Goal: Complete application form

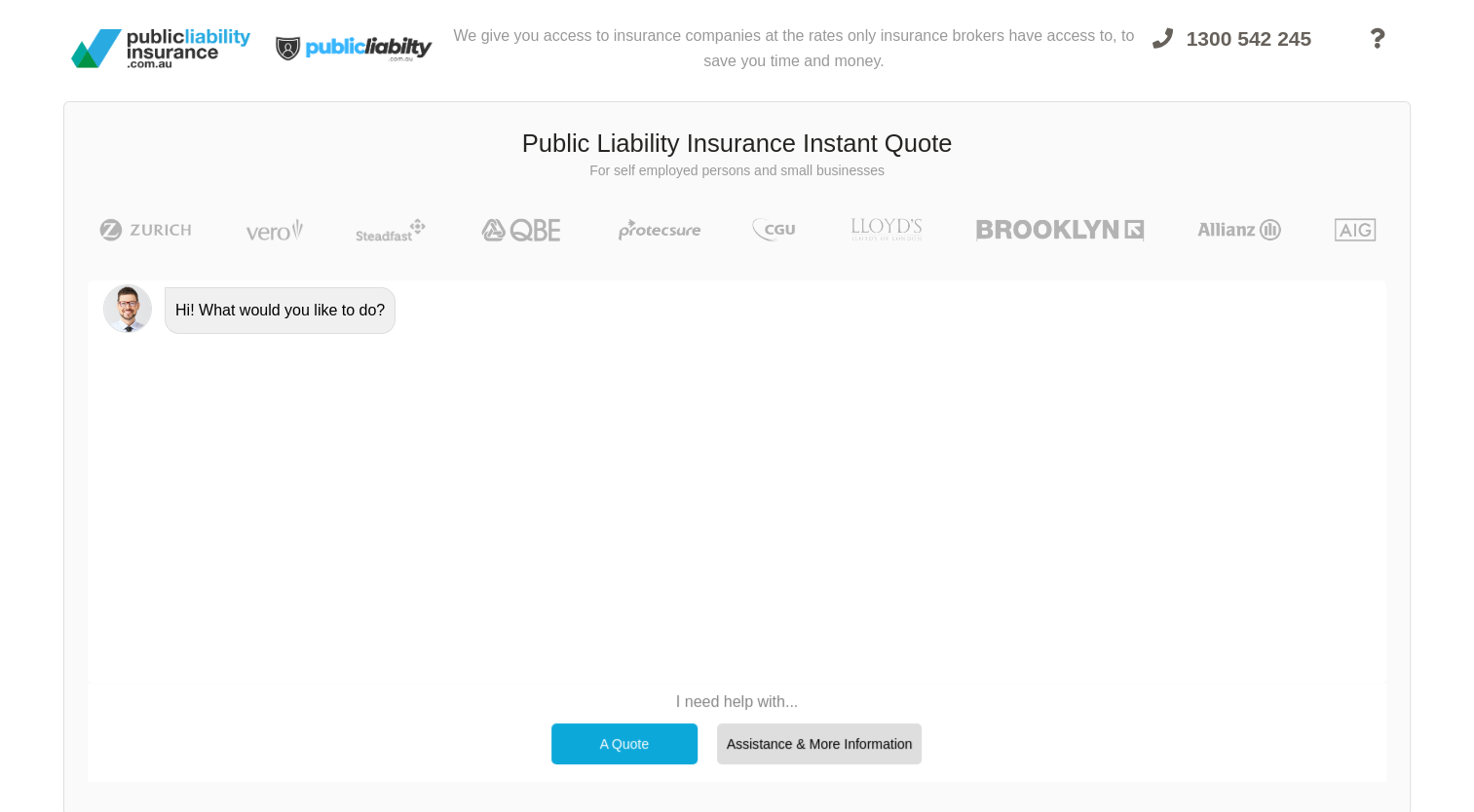
scroll to position [134, 0]
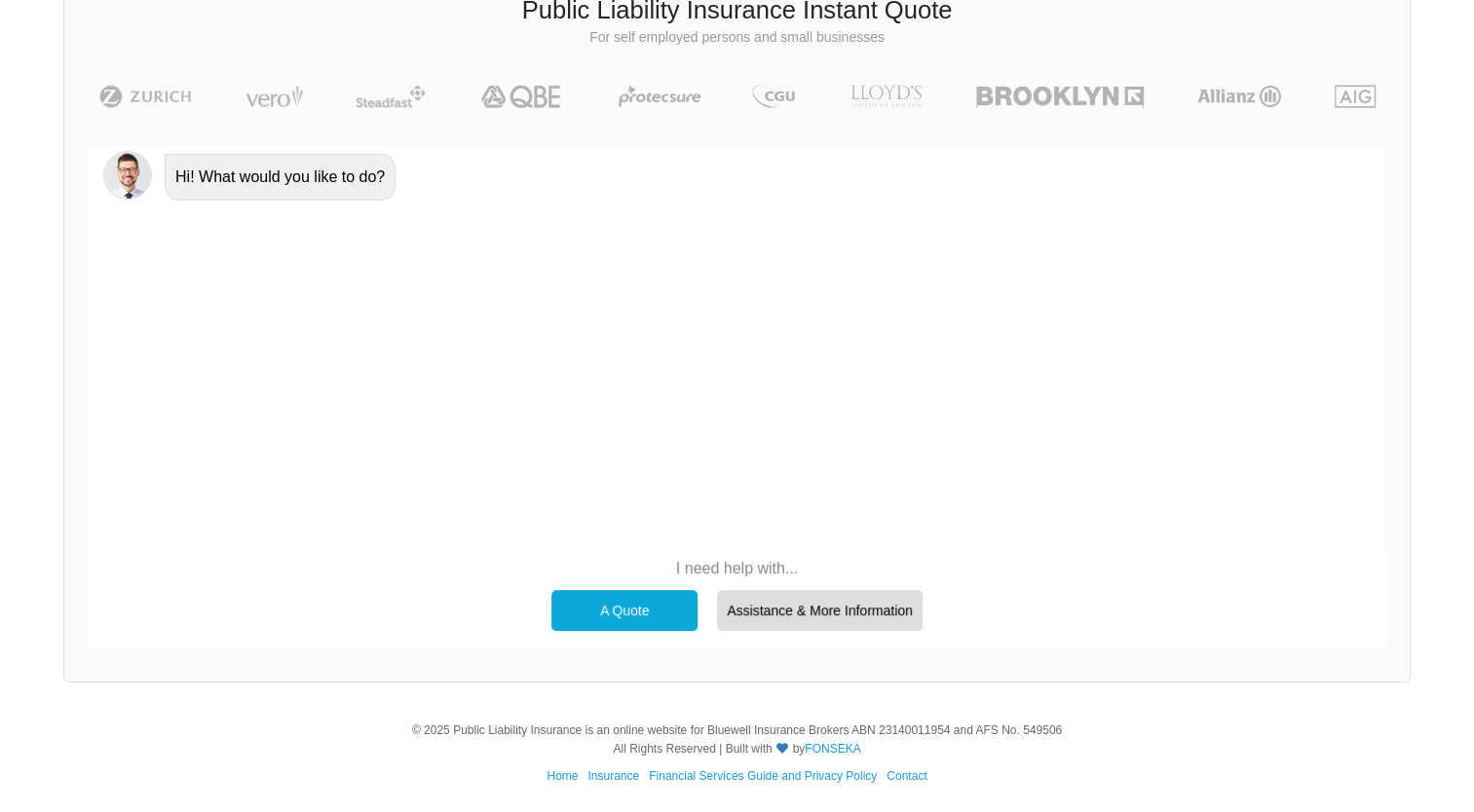
click at [630, 618] on div "A Quote" at bounding box center [625, 611] width 147 height 41
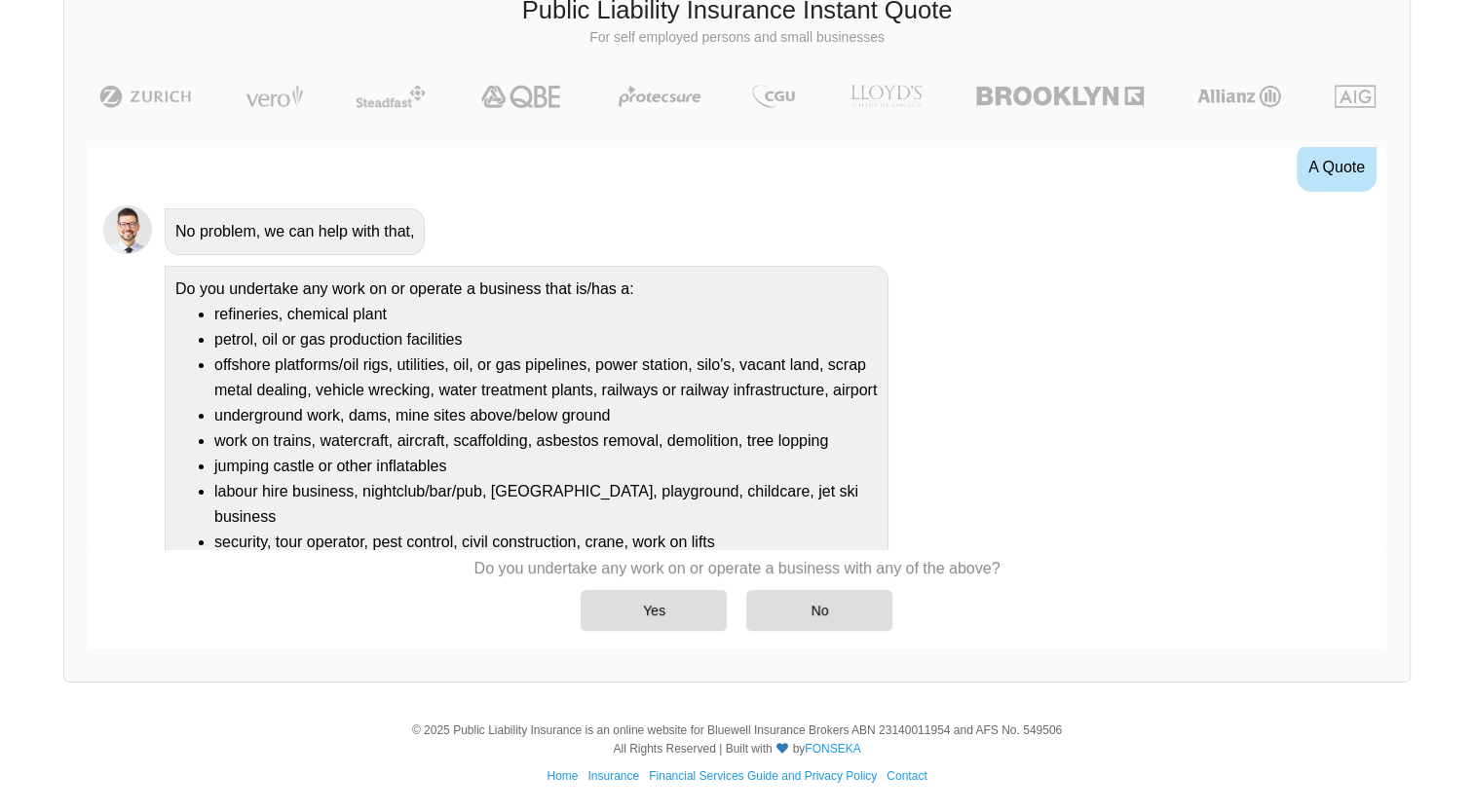
scroll to position [133, 0]
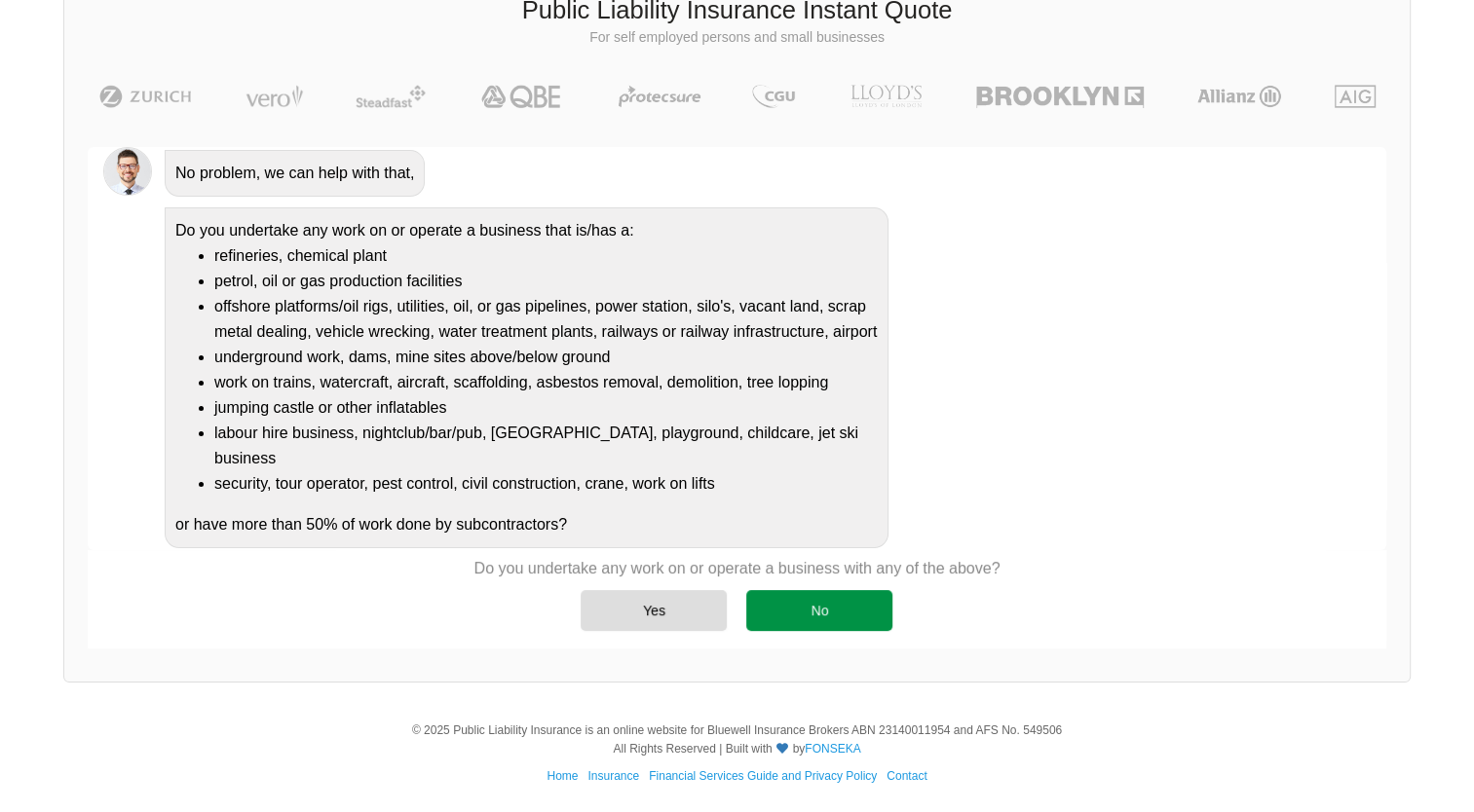
click at [815, 615] on div "No" at bounding box center [820, 611] width 147 height 41
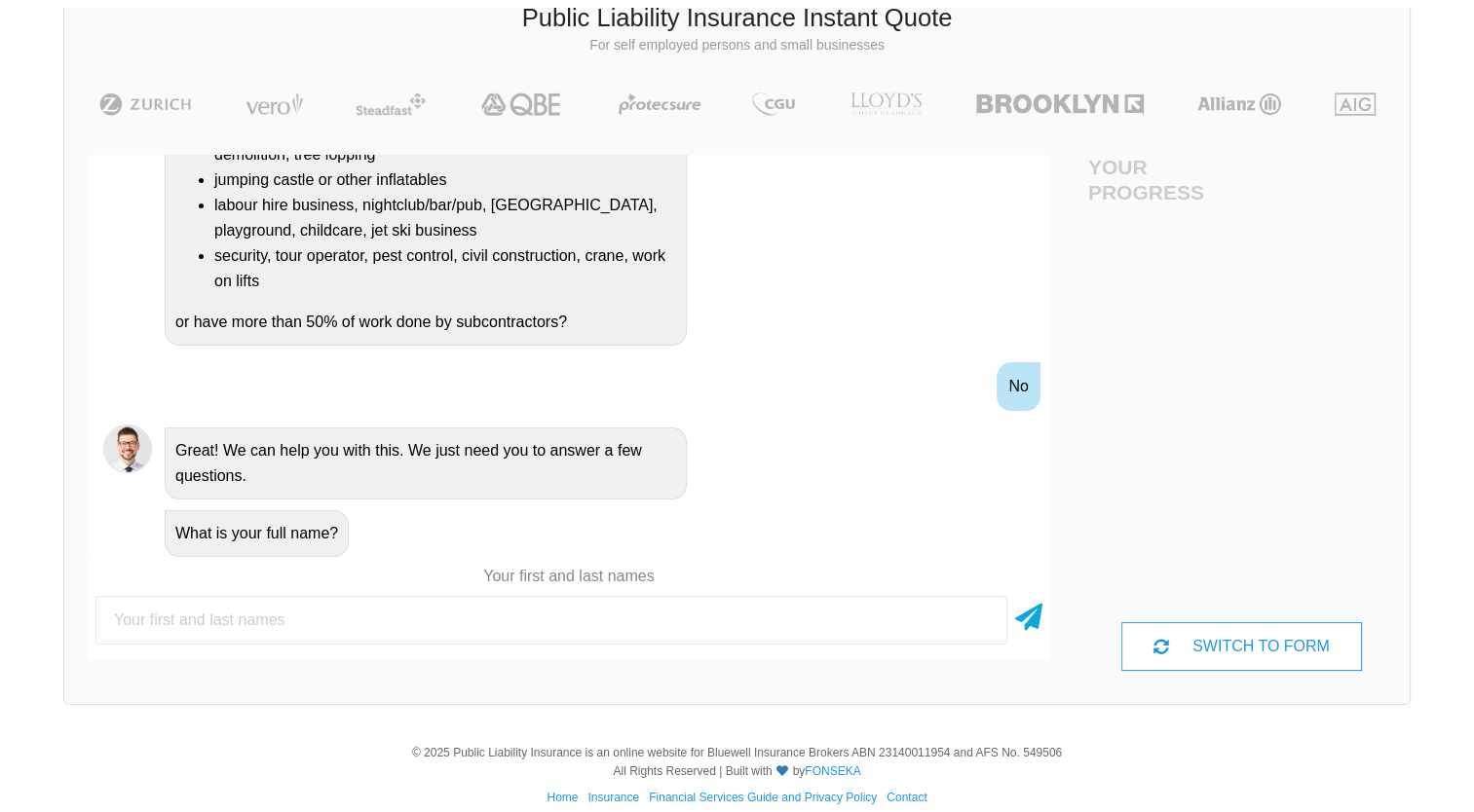
scroll to position [134, 0]
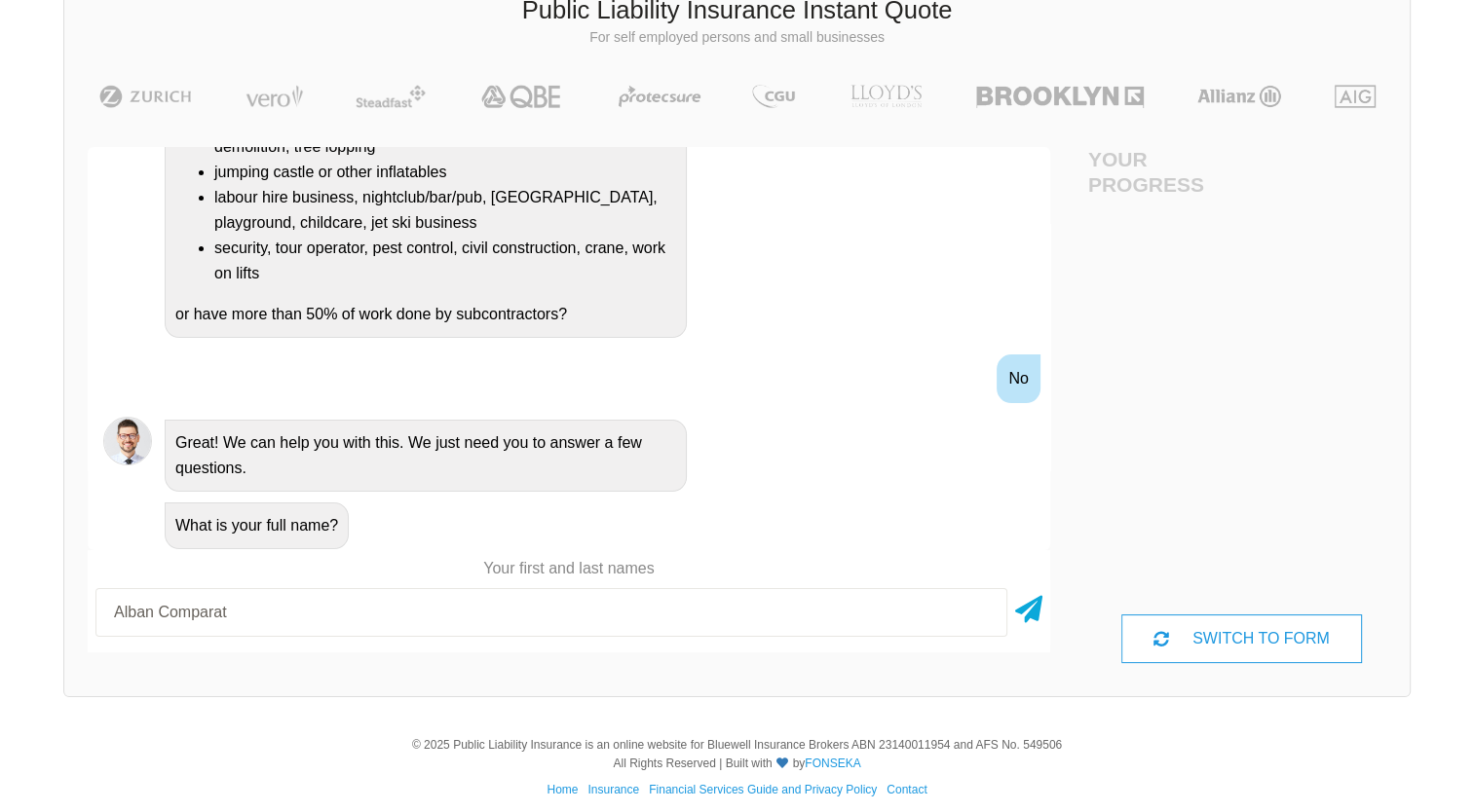
type input "Alban Comparat"
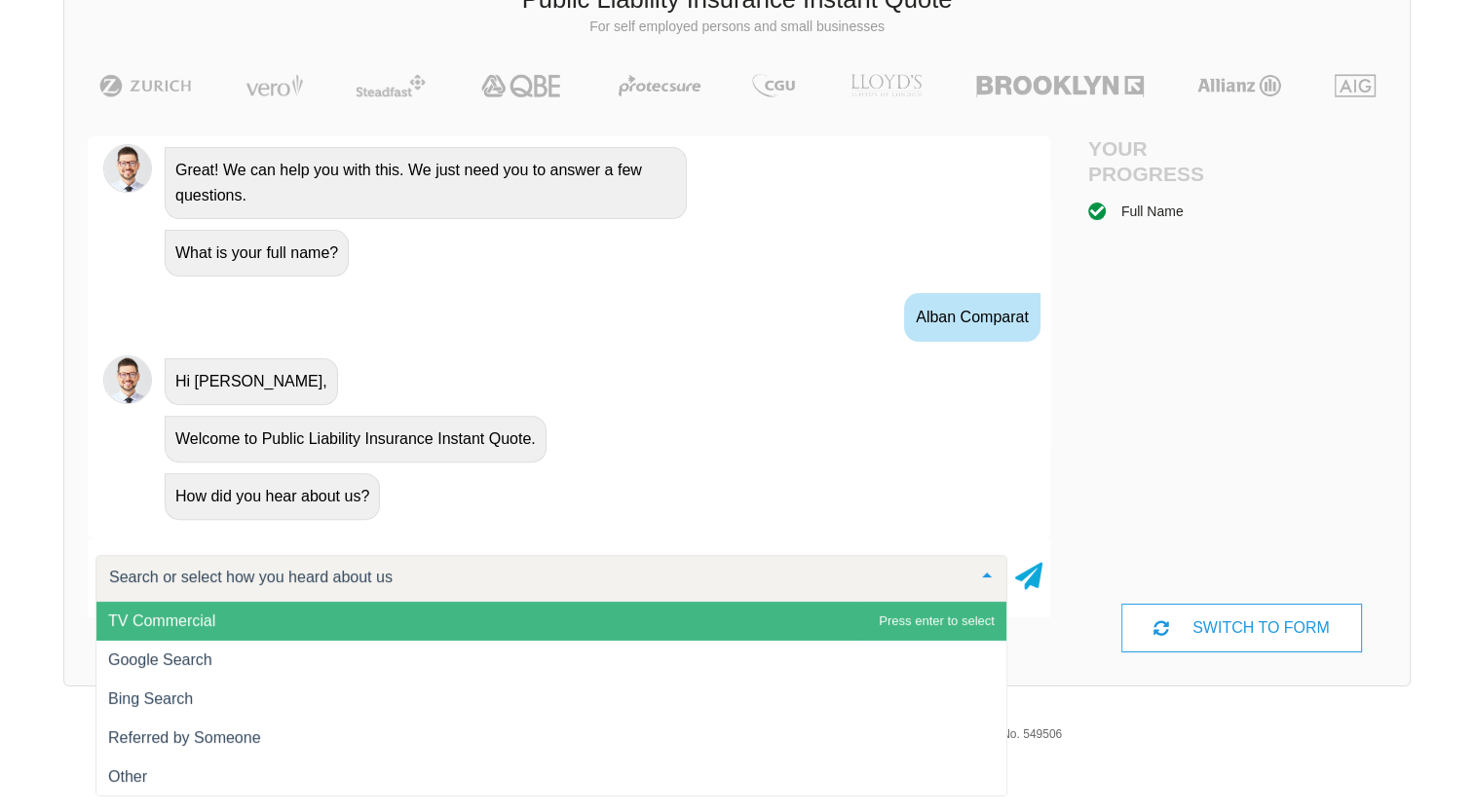
scroll to position [149, 0]
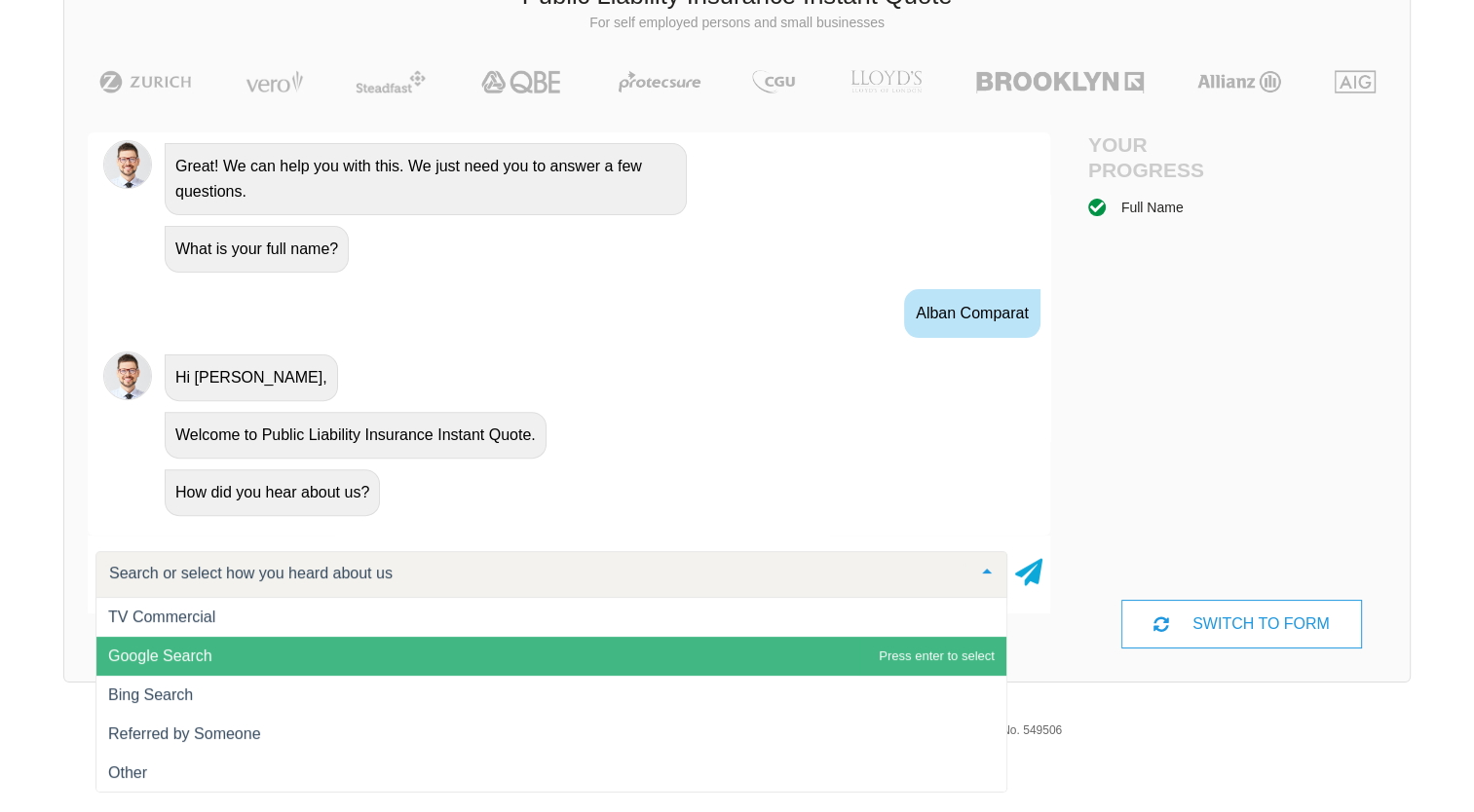
click at [192, 658] on span "Google Search" at bounding box center [160, 656] width 105 height 17
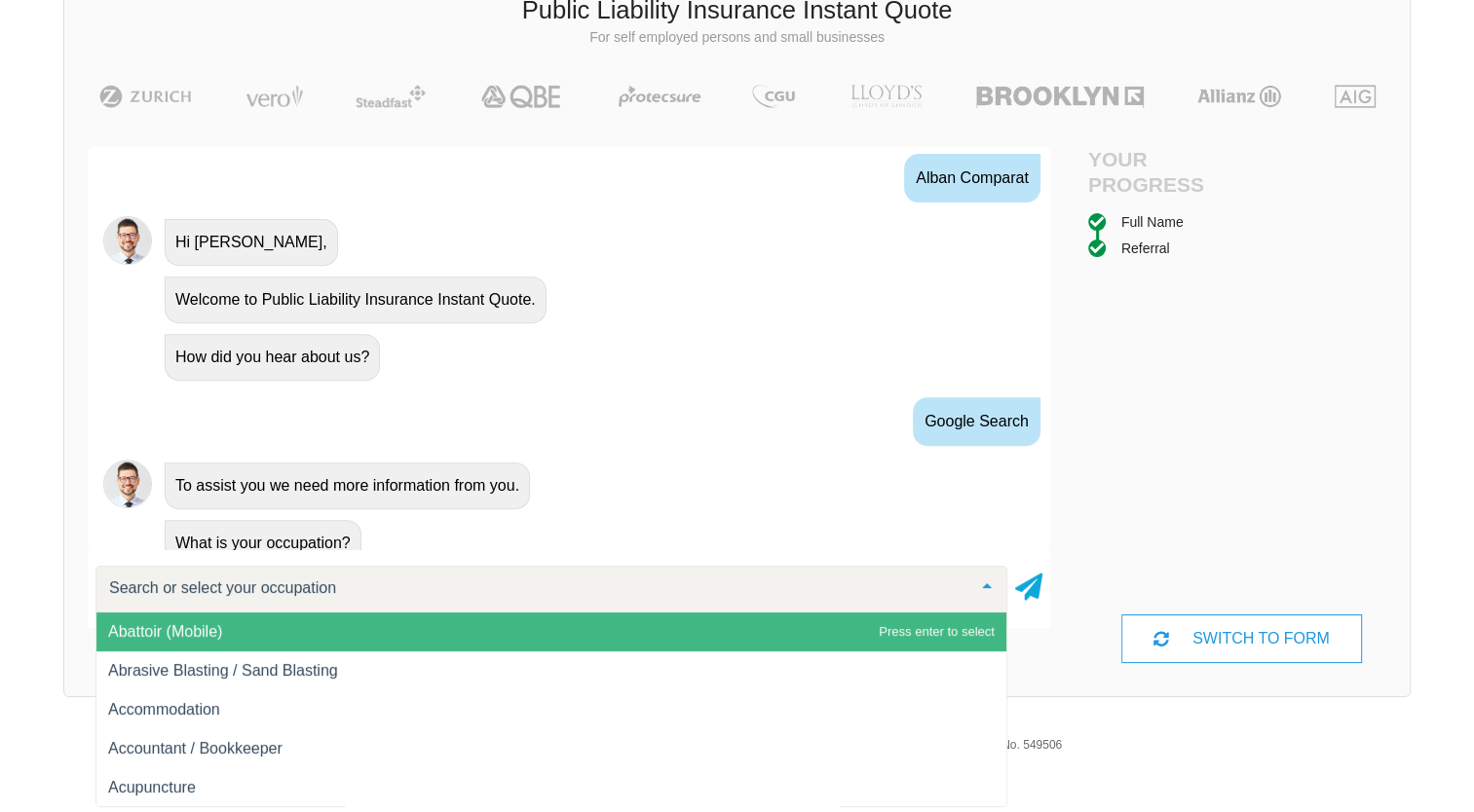
scroll to position [845, 0]
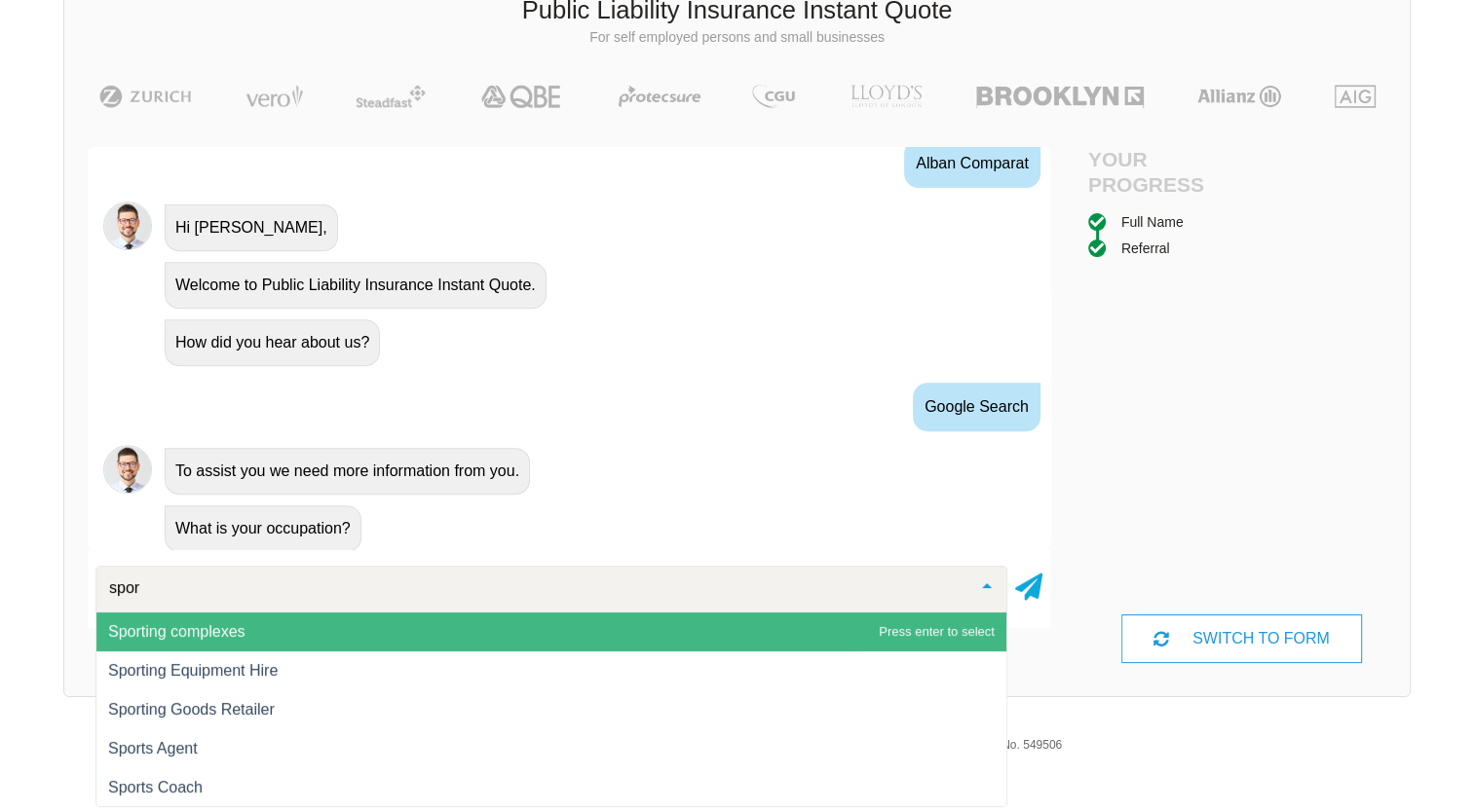
type input "sport"
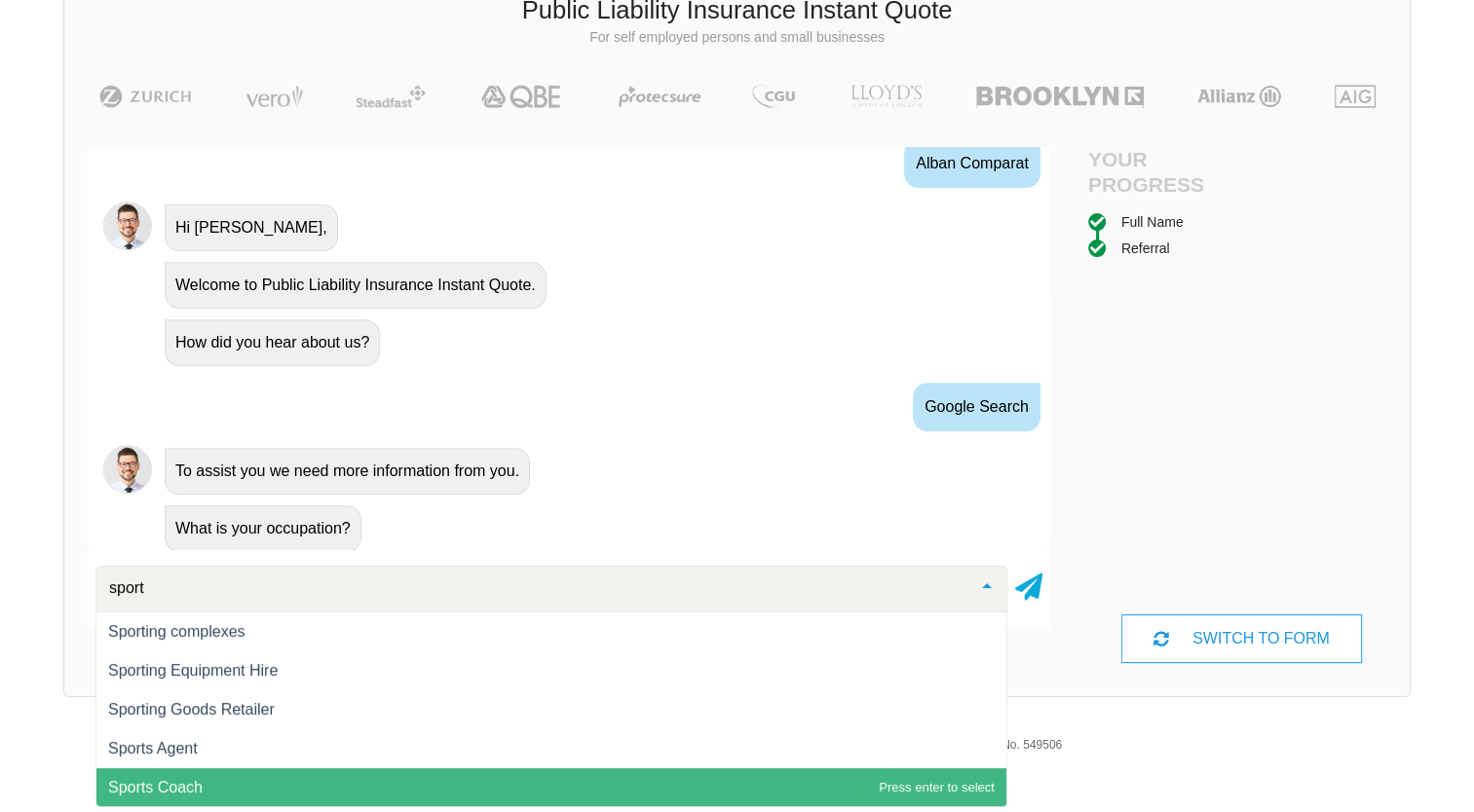
click at [190, 786] on span "Sports Coach" at bounding box center [155, 788] width 95 height 17
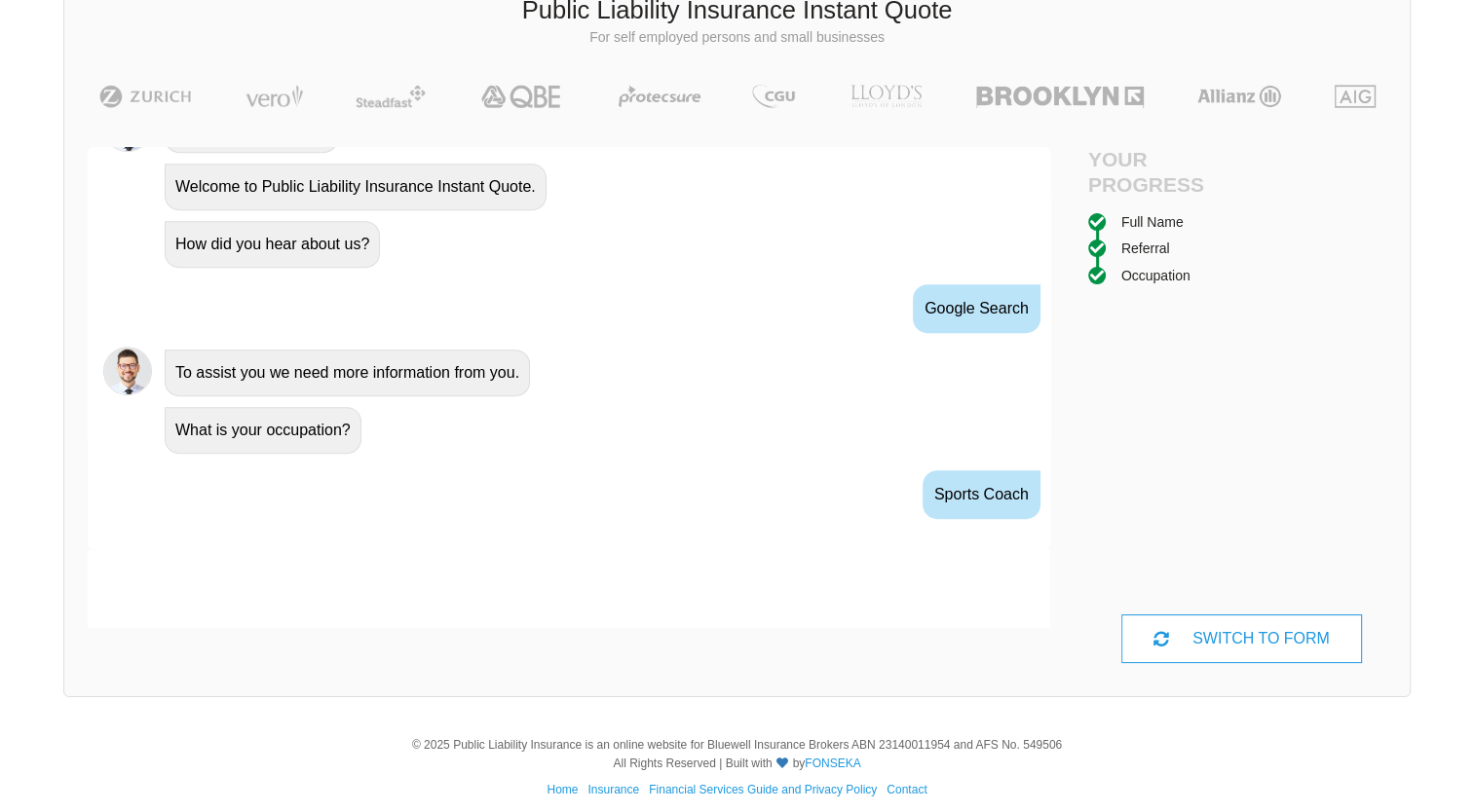
scroll to position [972, 0]
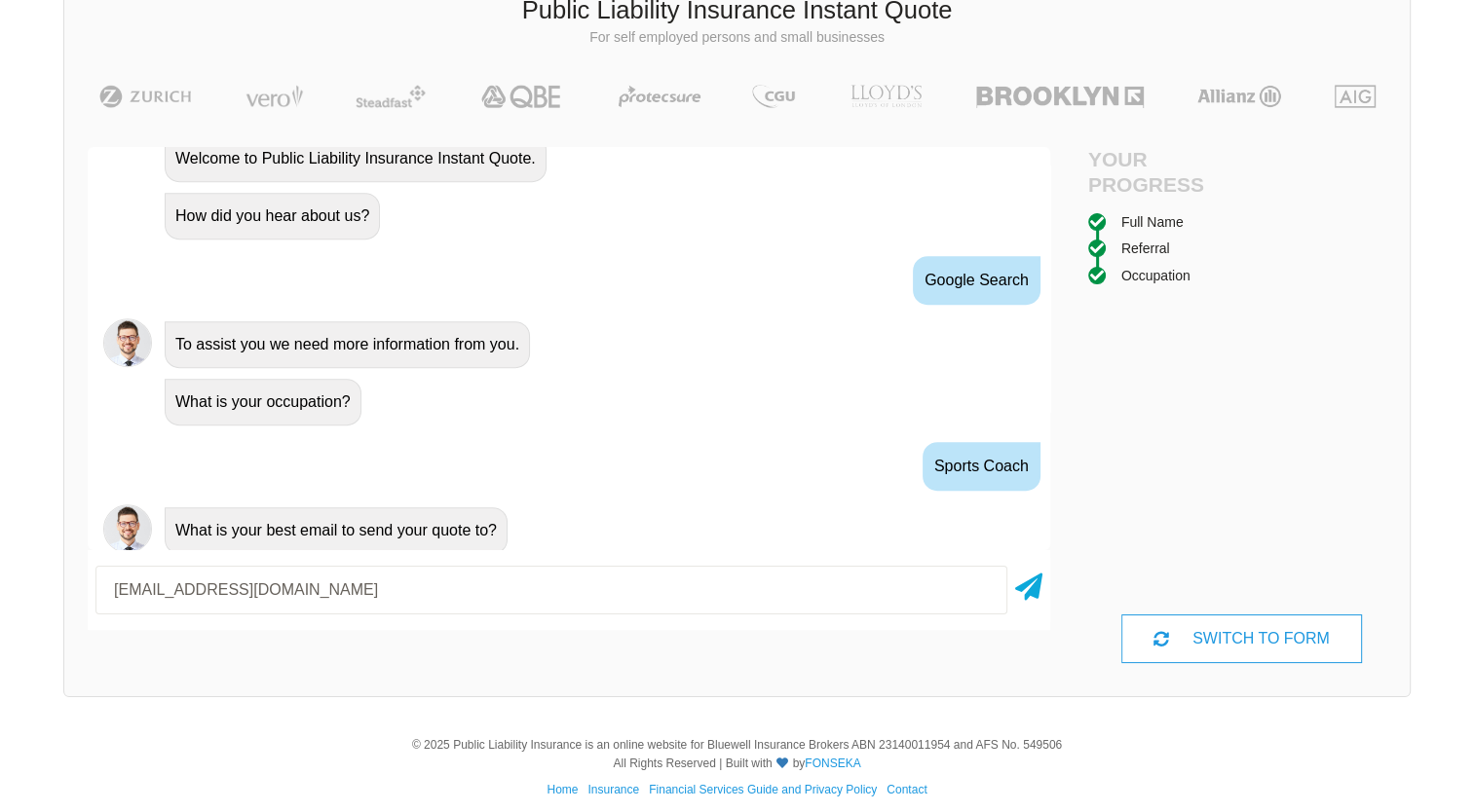
type input "[EMAIL_ADDRESS][DOMAIN_NAME]"
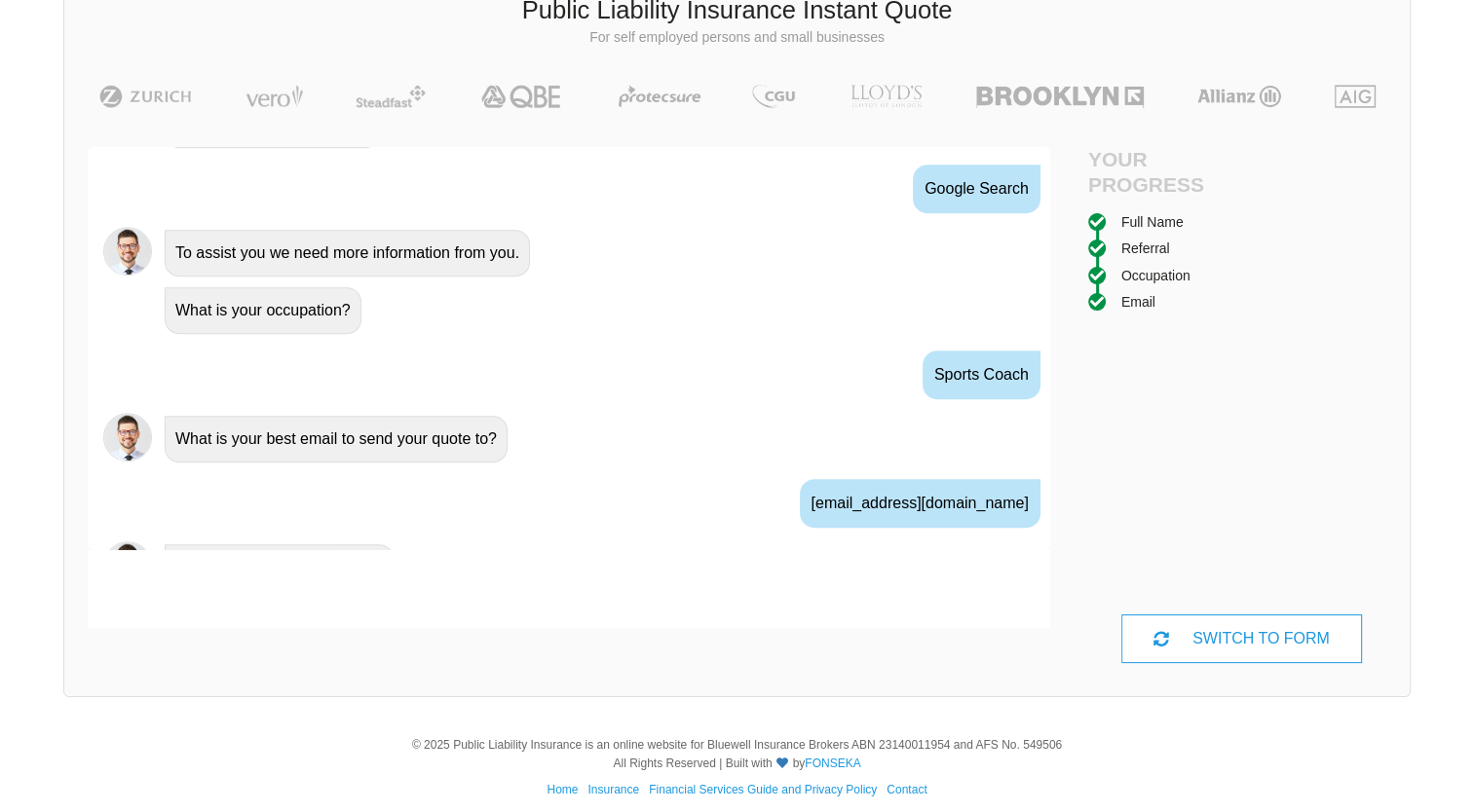
scroll to position [1099, 0]
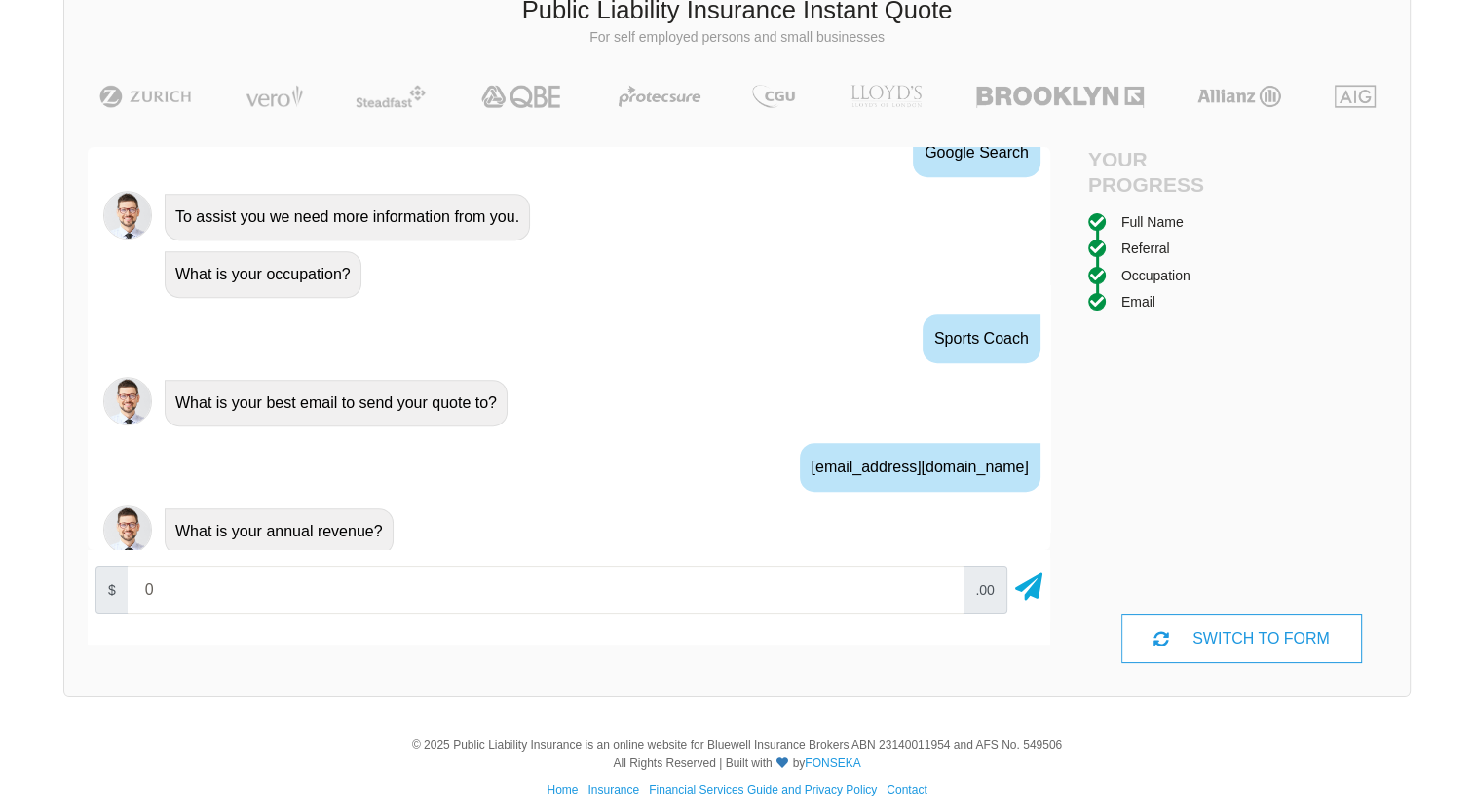
type input "0"
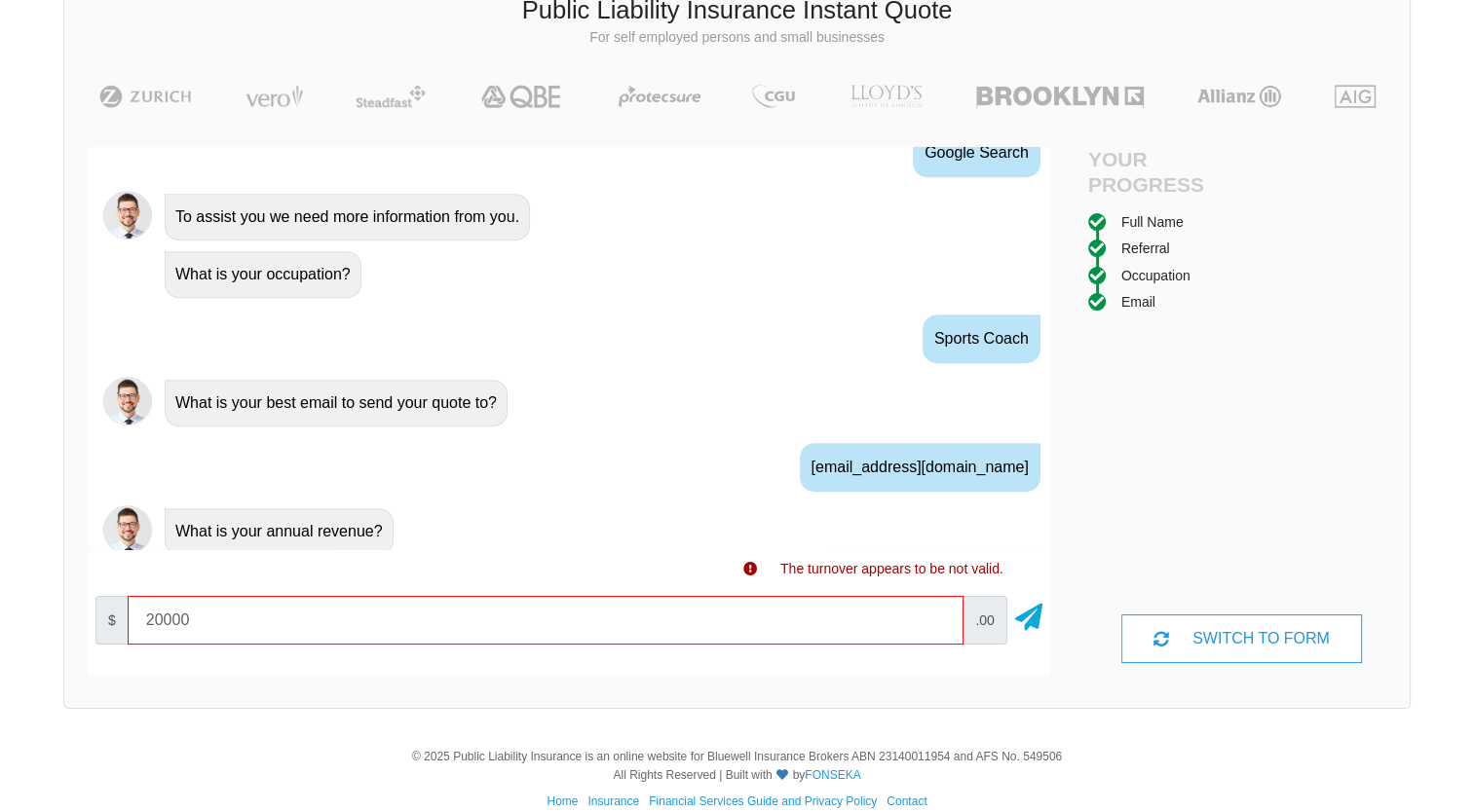
type input "20000"
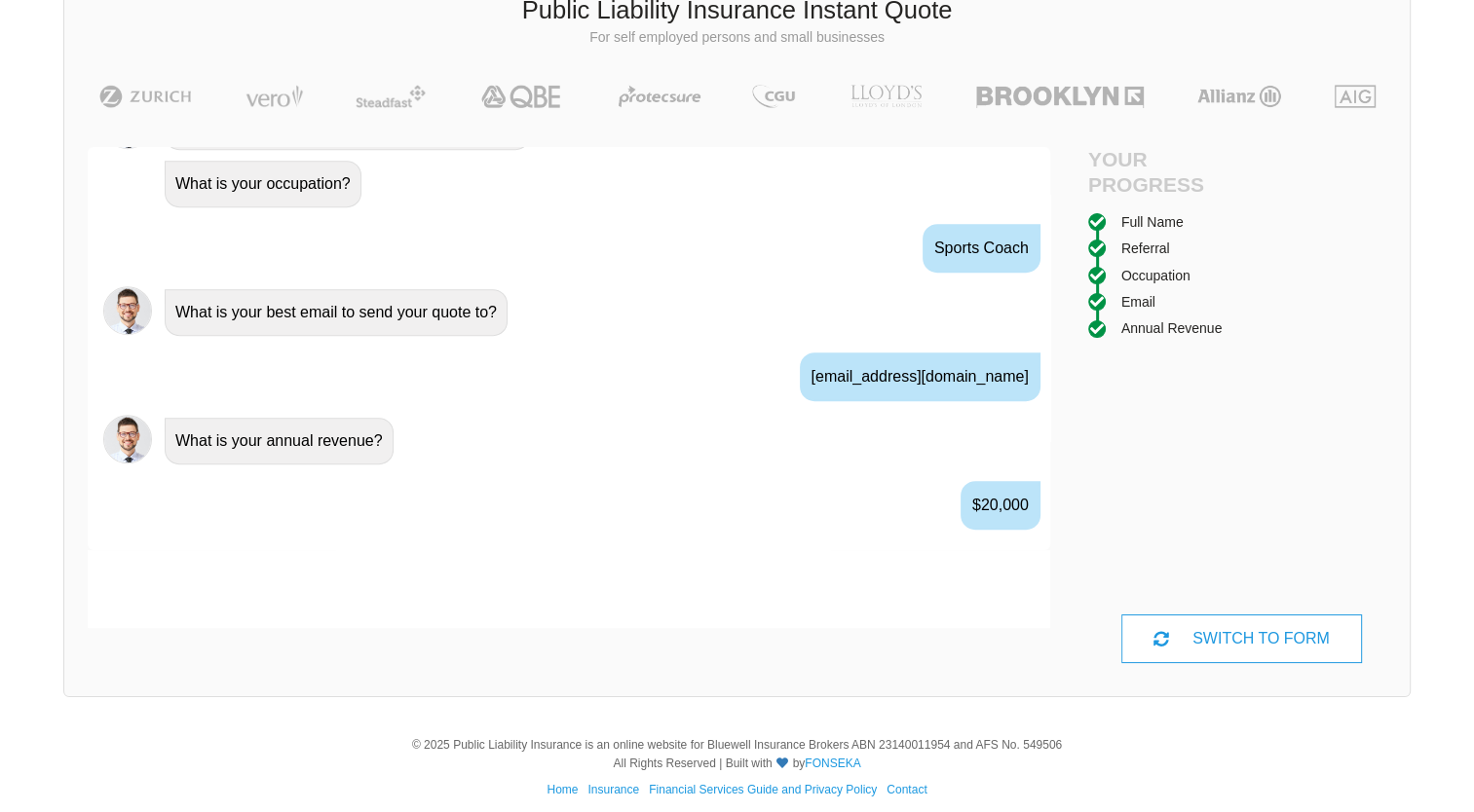
scroll to position [1227, 0]
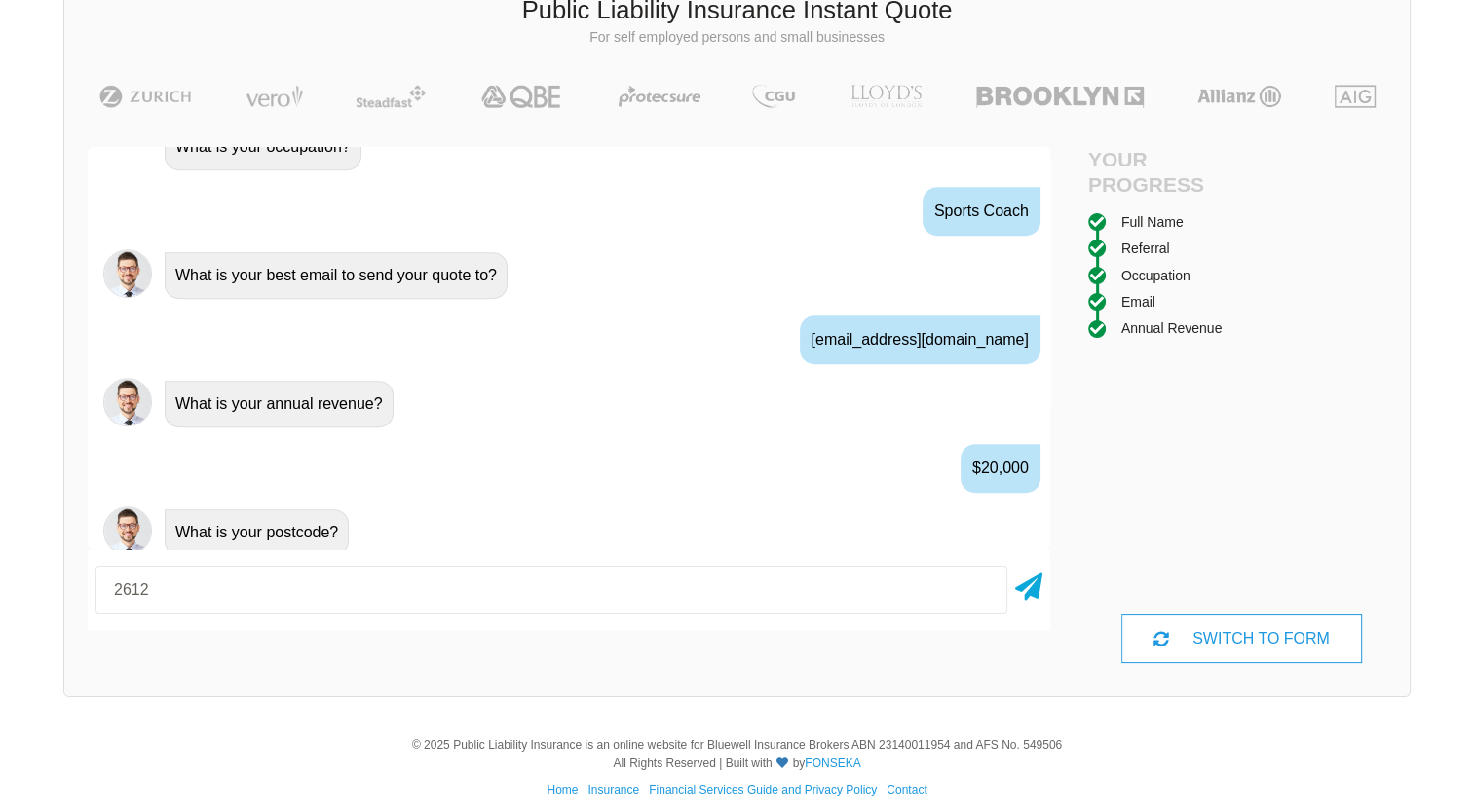
type input "2612"
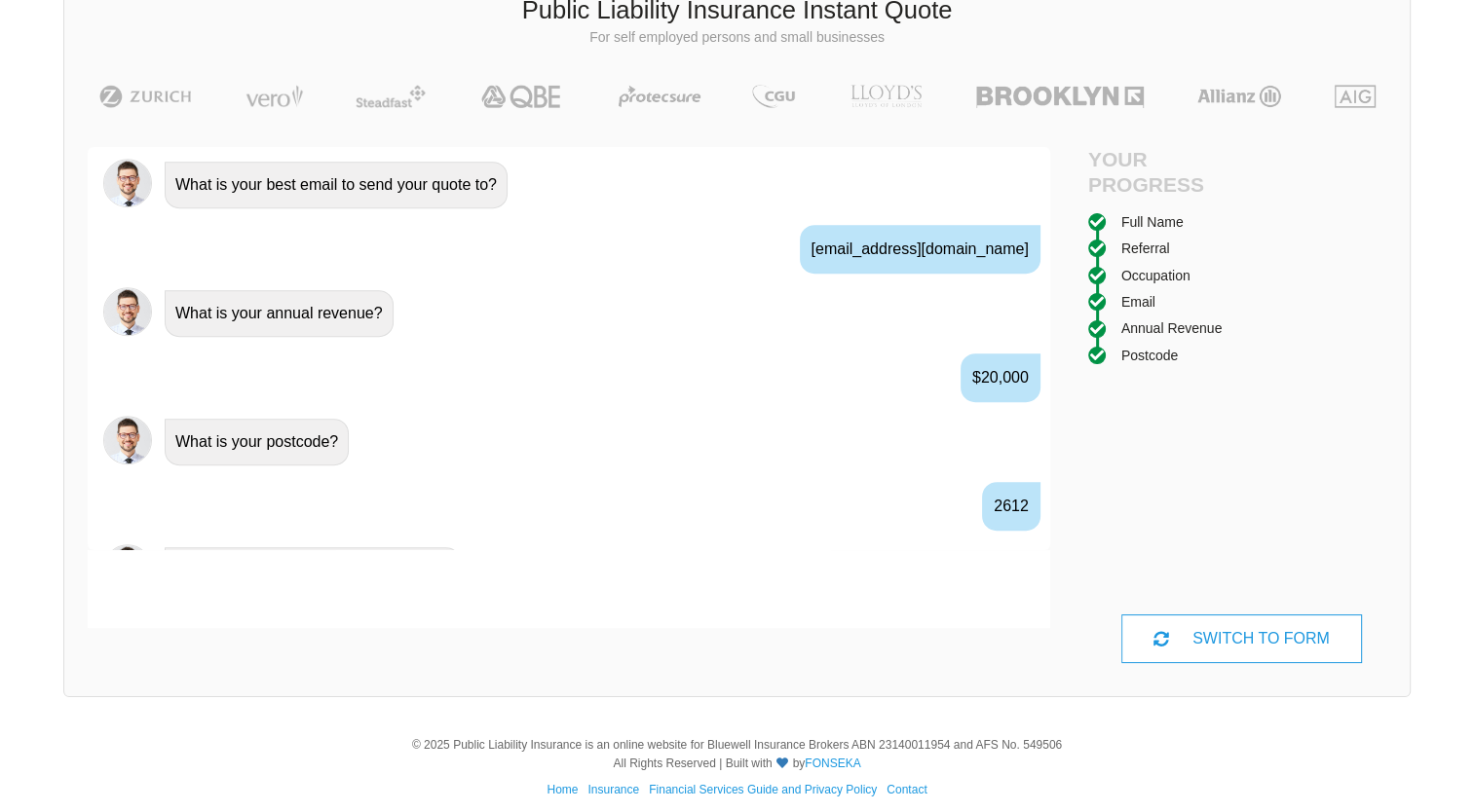
scroll to position [1355, 0]
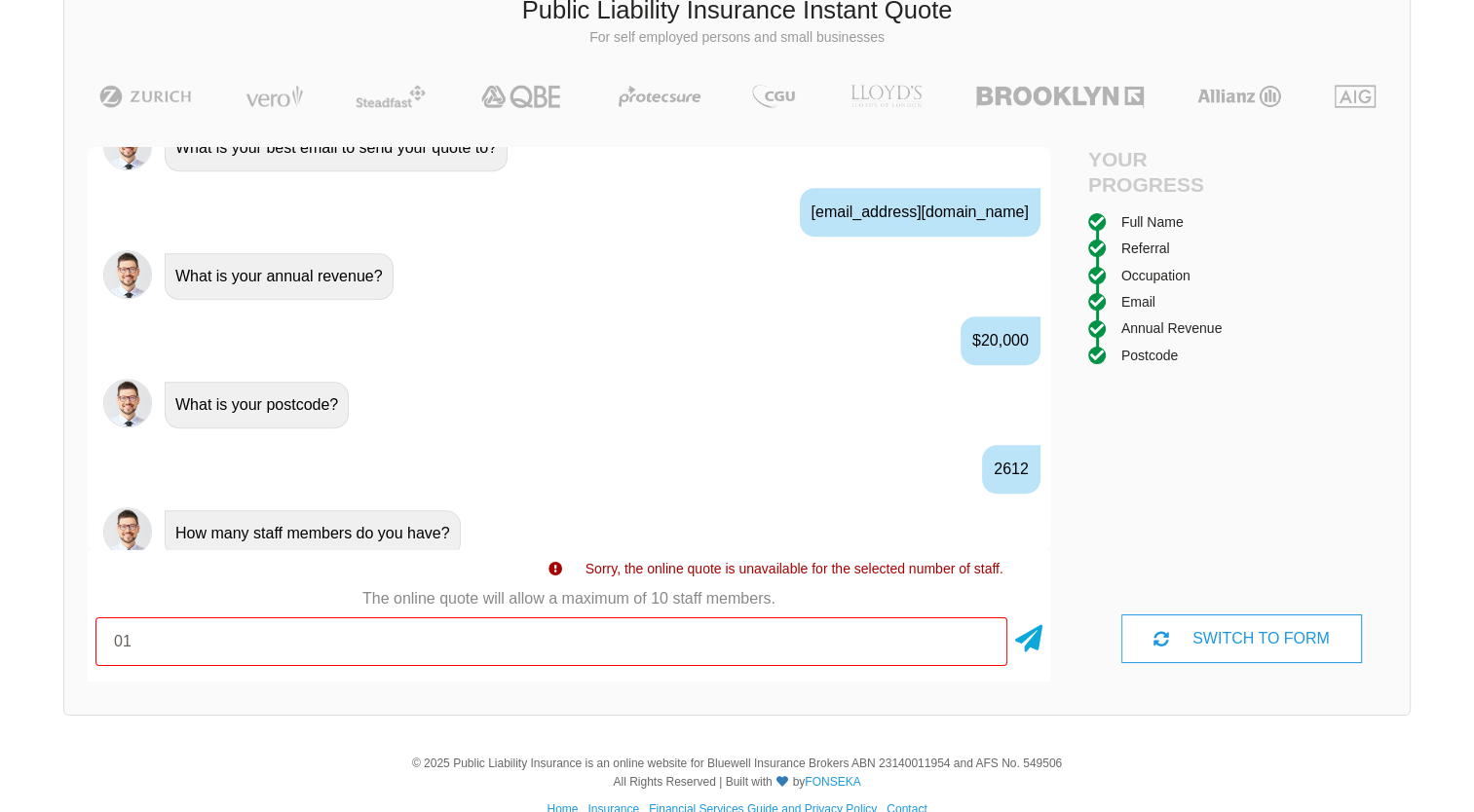
type input "01"
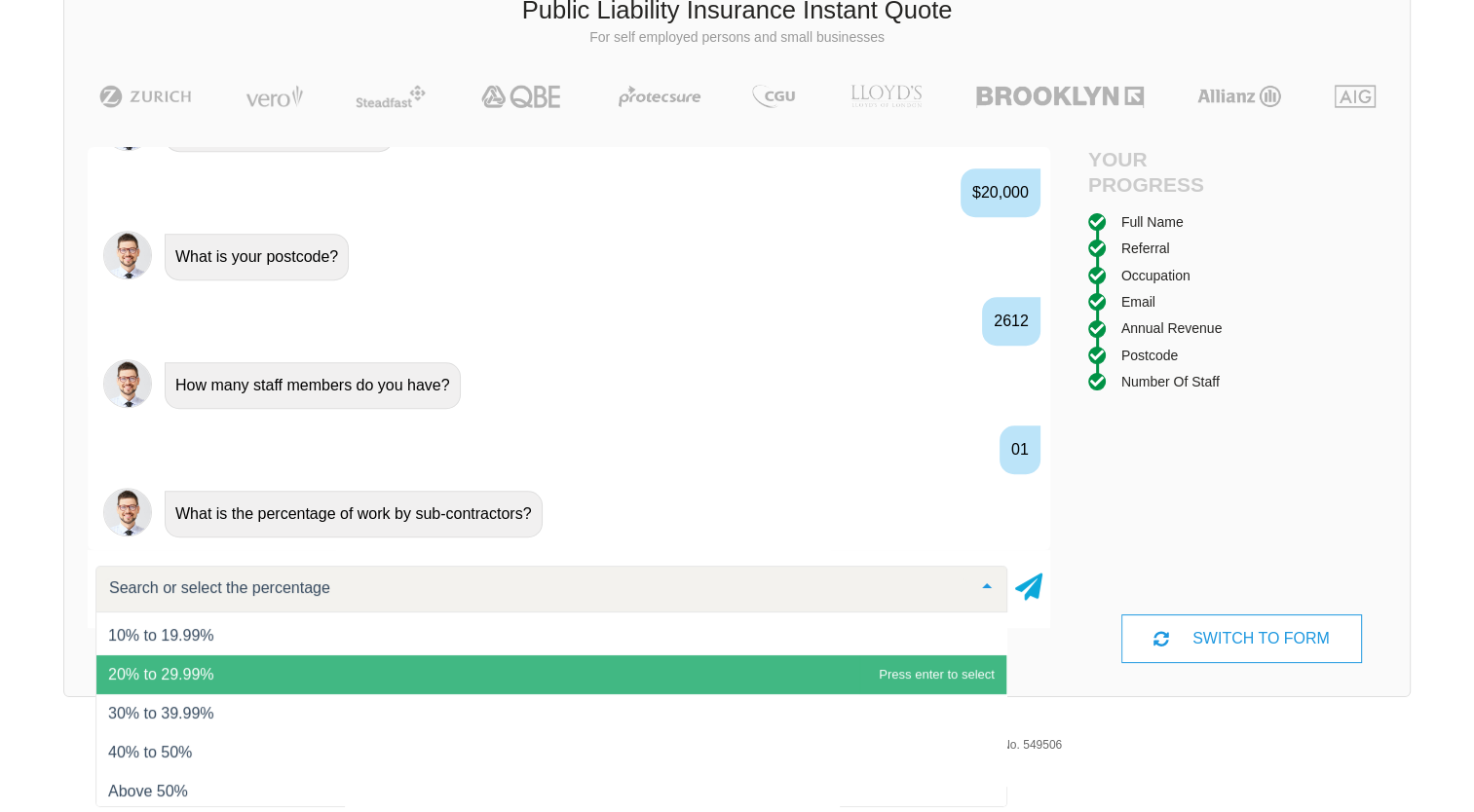
scroll to position [78, 0]
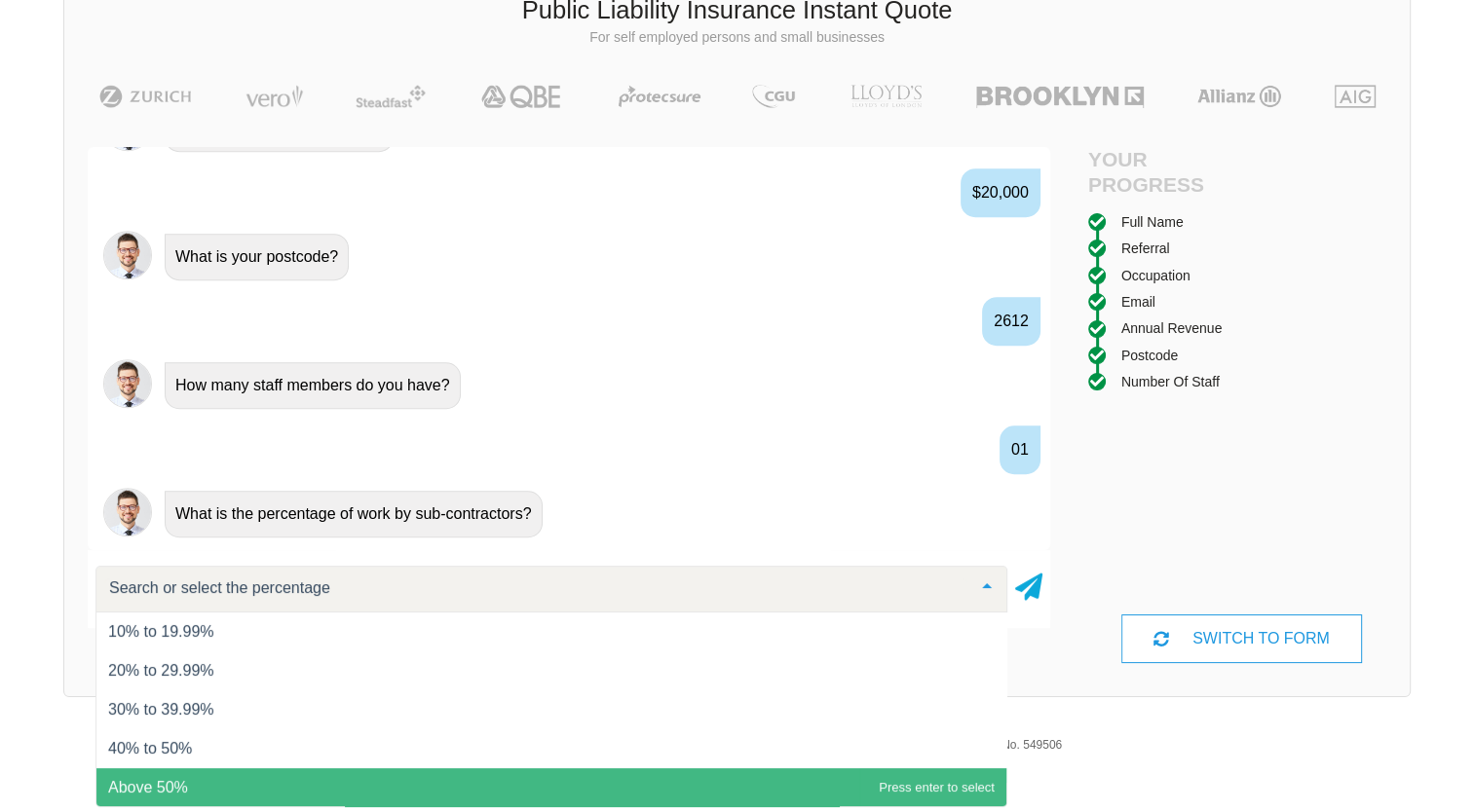
click at [282, 780] on span "Above 50%" at bounding box center [551, 789] width 910 height 39
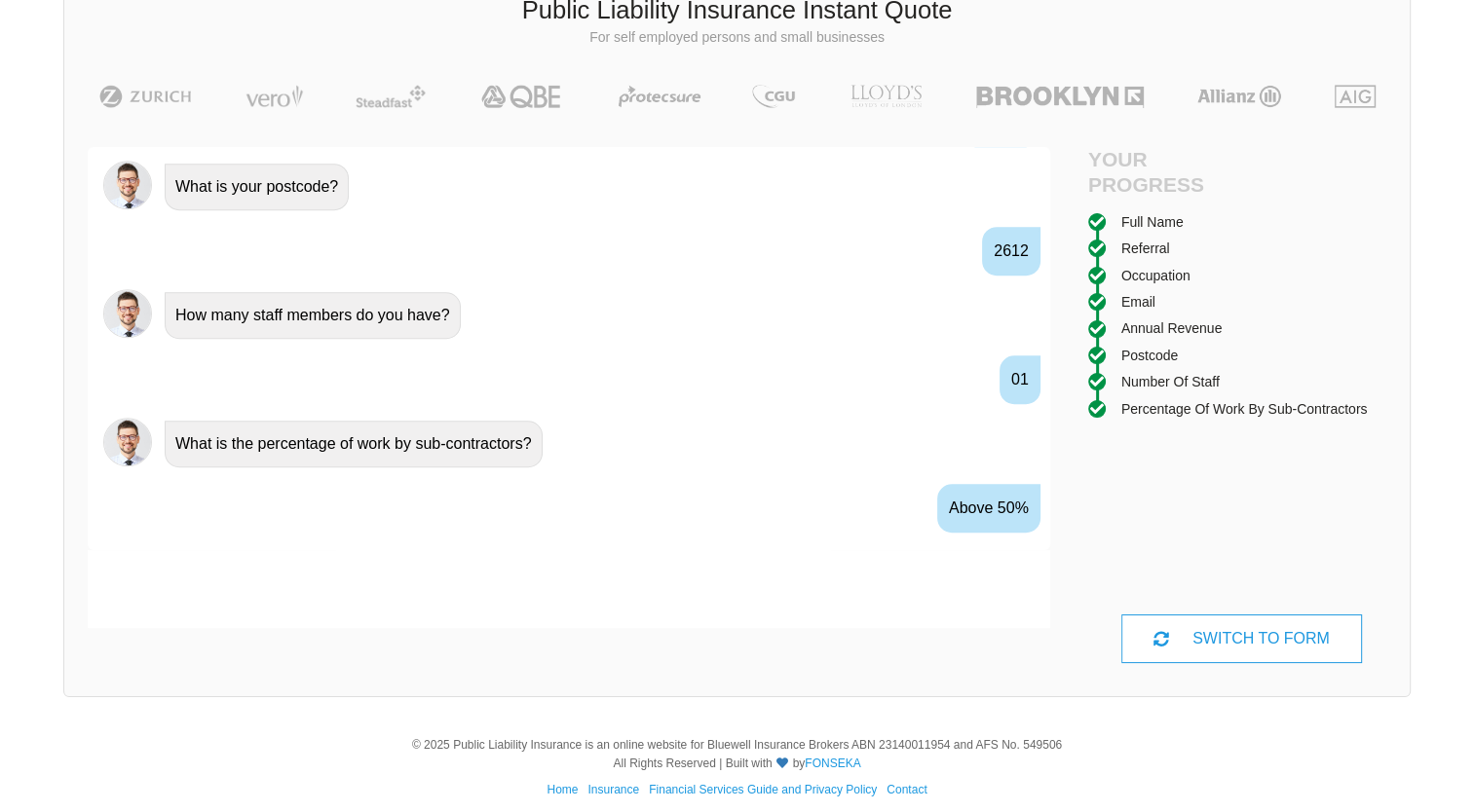
scroll to position [1609, 0]
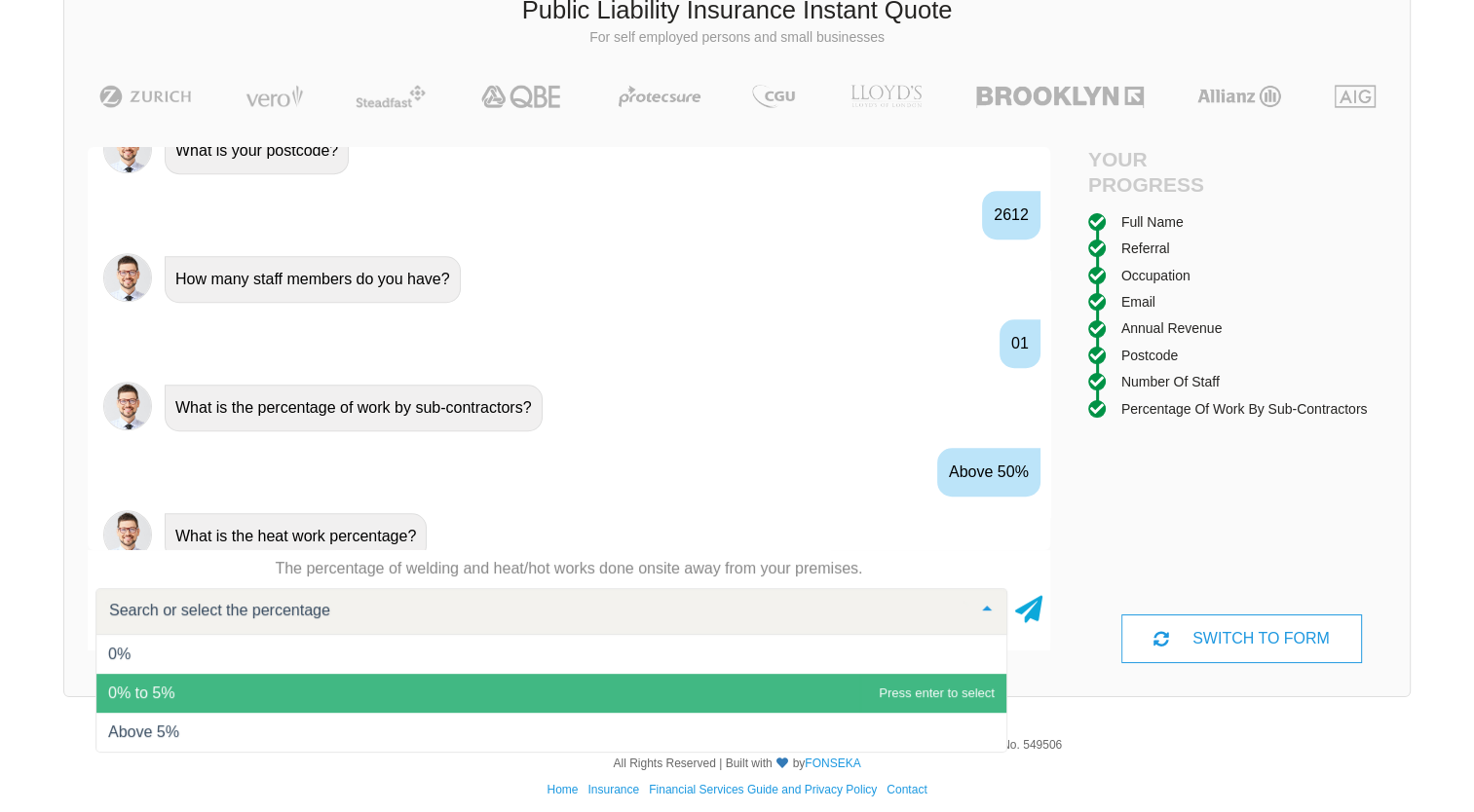
click at [413, 690] on span "0% to 5%" at bounding box center [551, 694] width 910 height 39
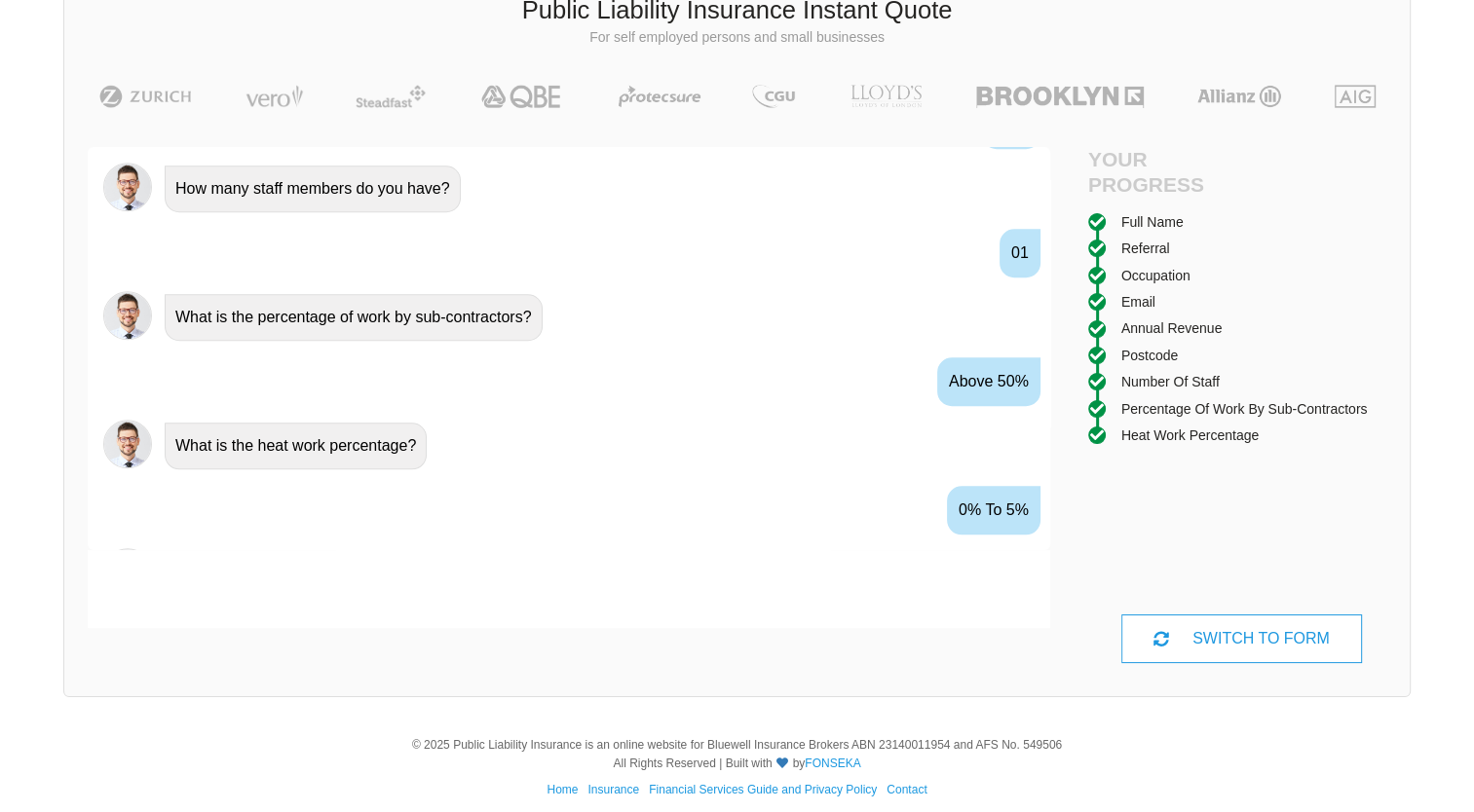
scroll to position [1736, 0]
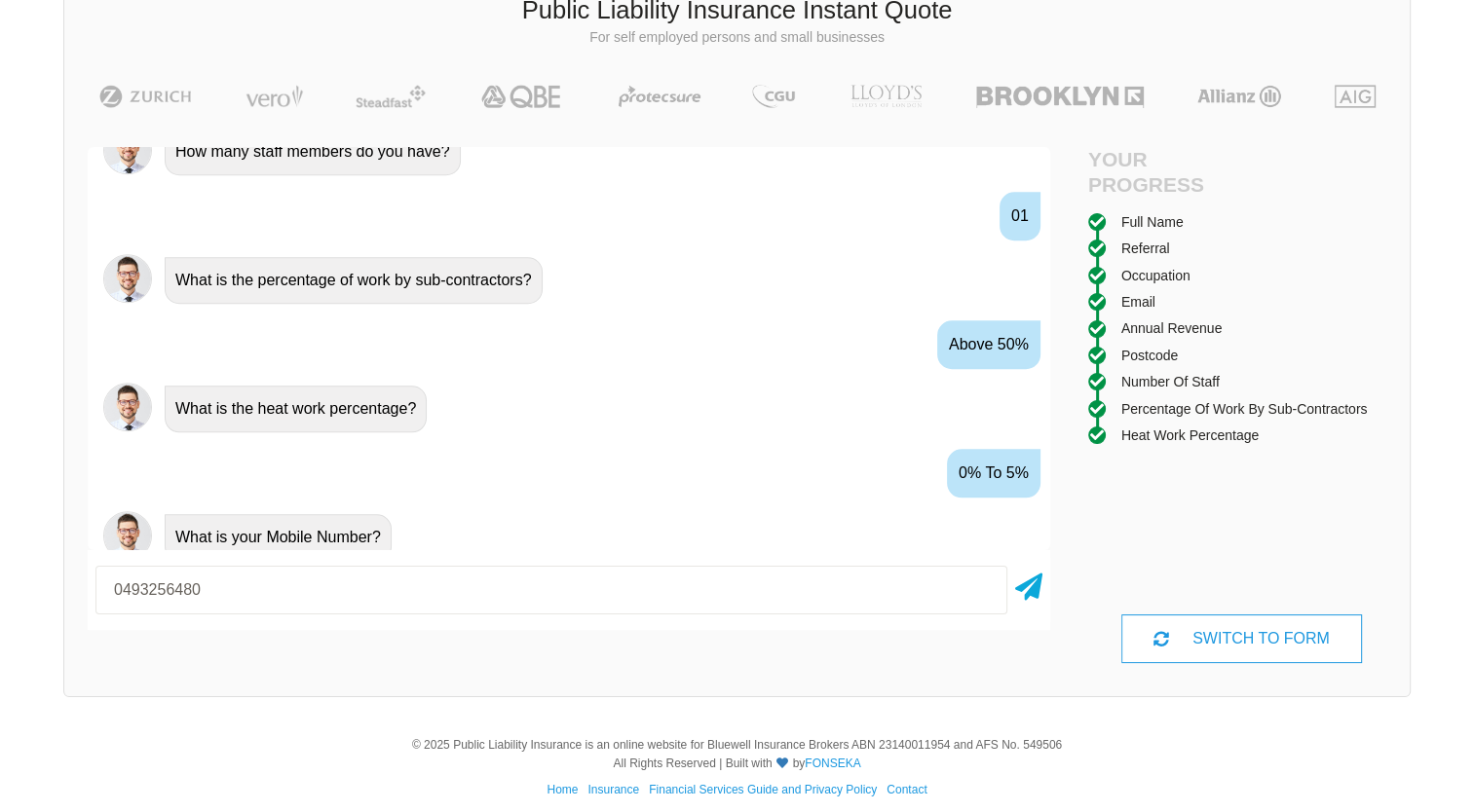
type input "0493256480"
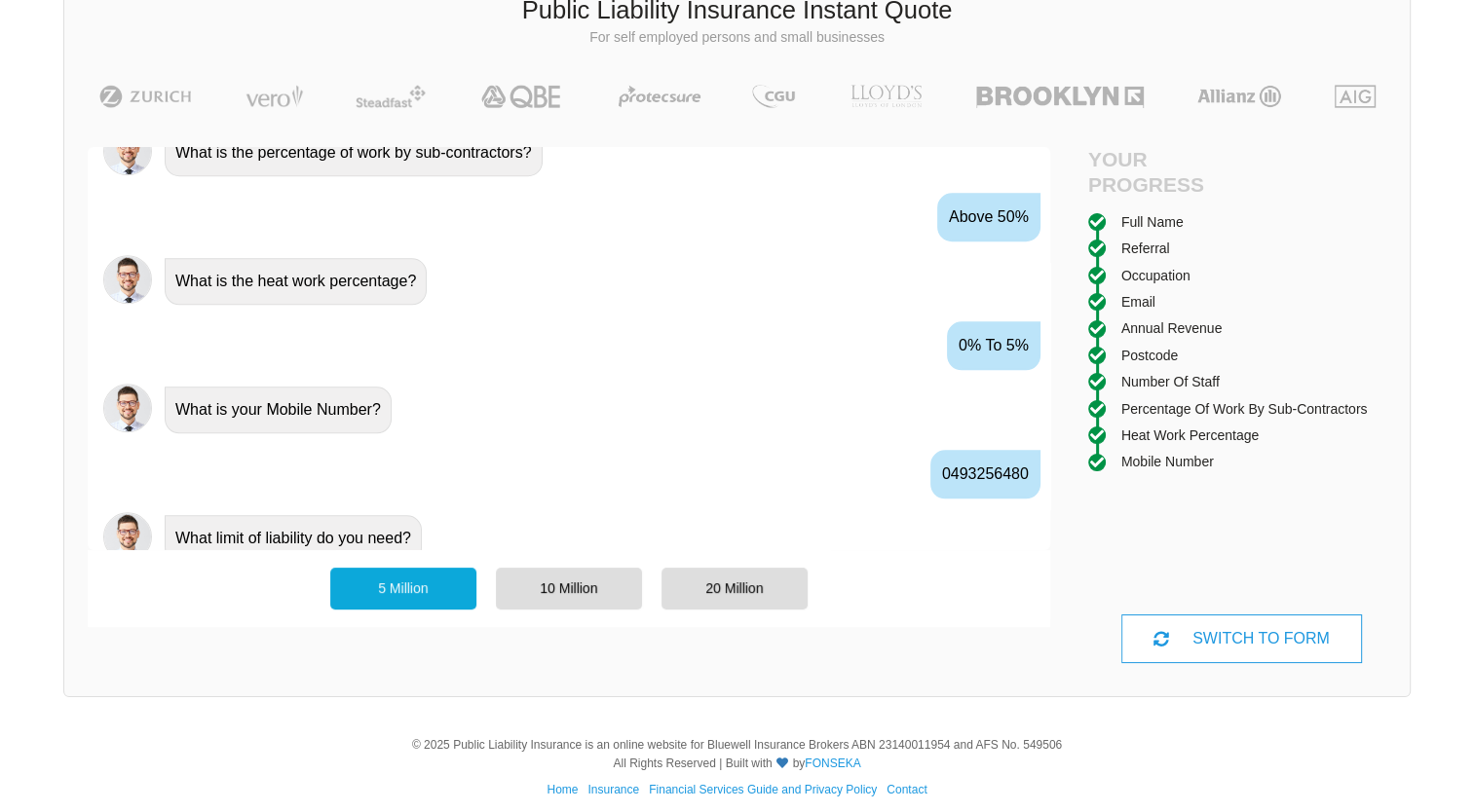
scroll to position [1885, 0]
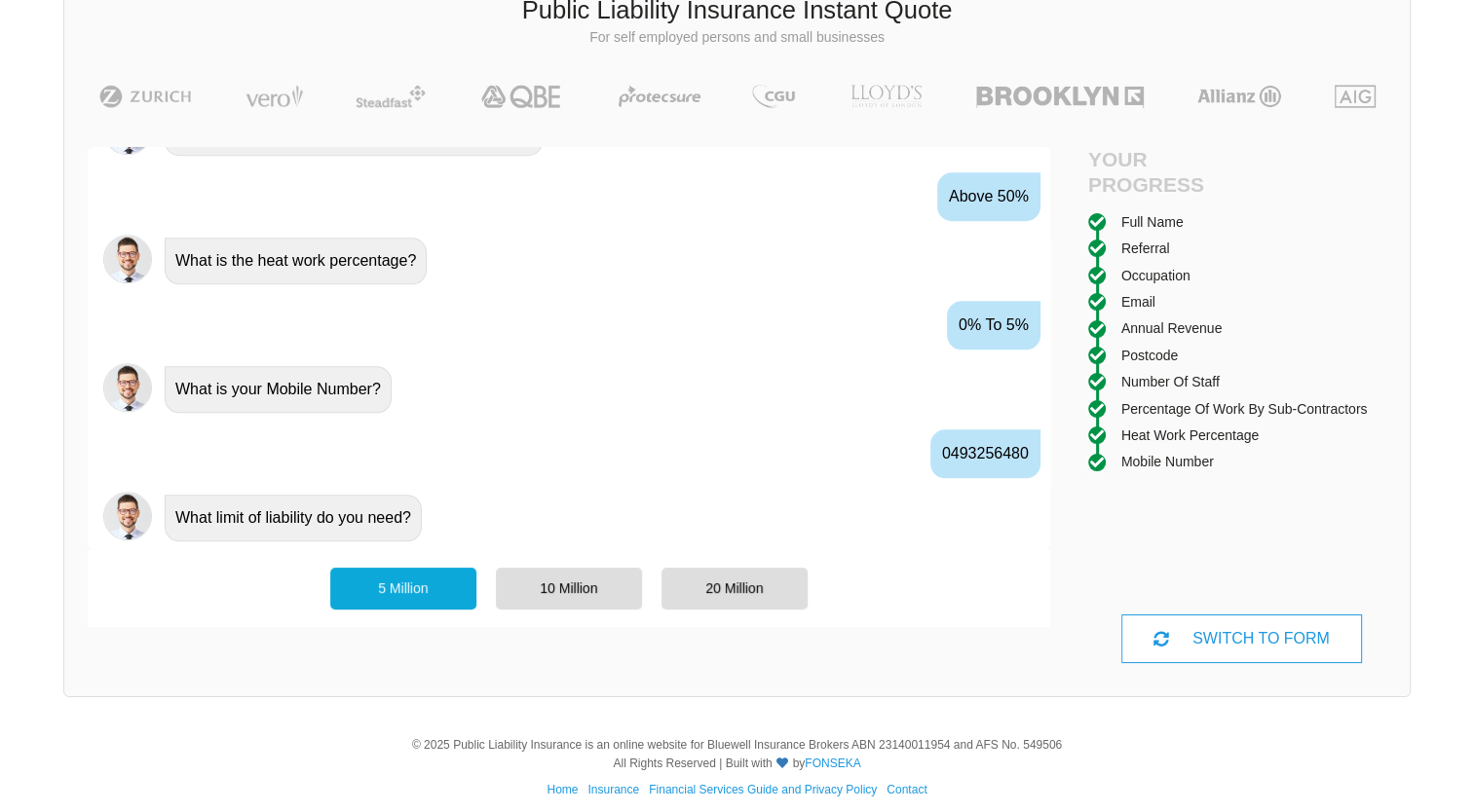
click at [412, 586] on div "5 Million" at bounding box center [404, 588] width 147 height 41
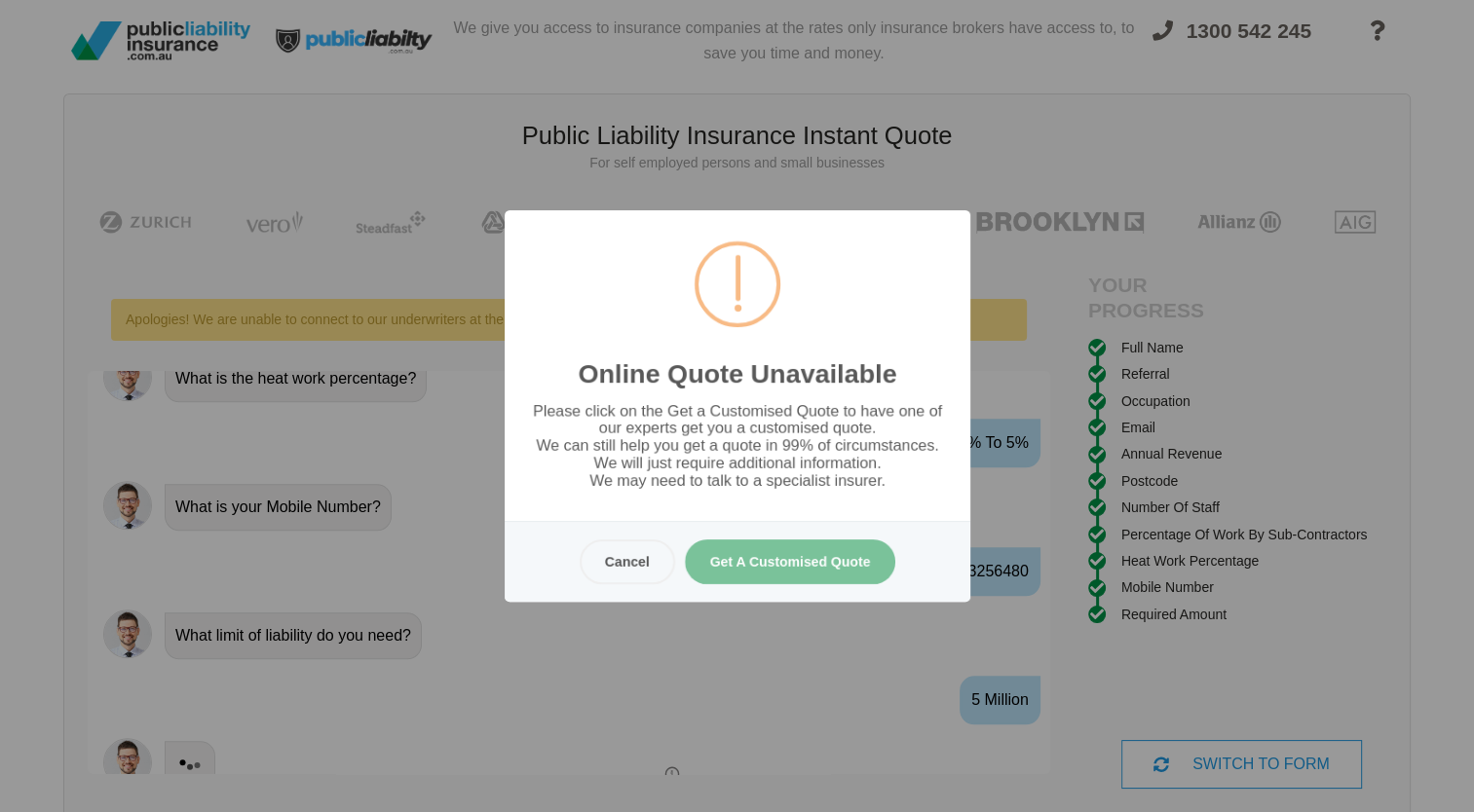
scroll to position [0, 0]
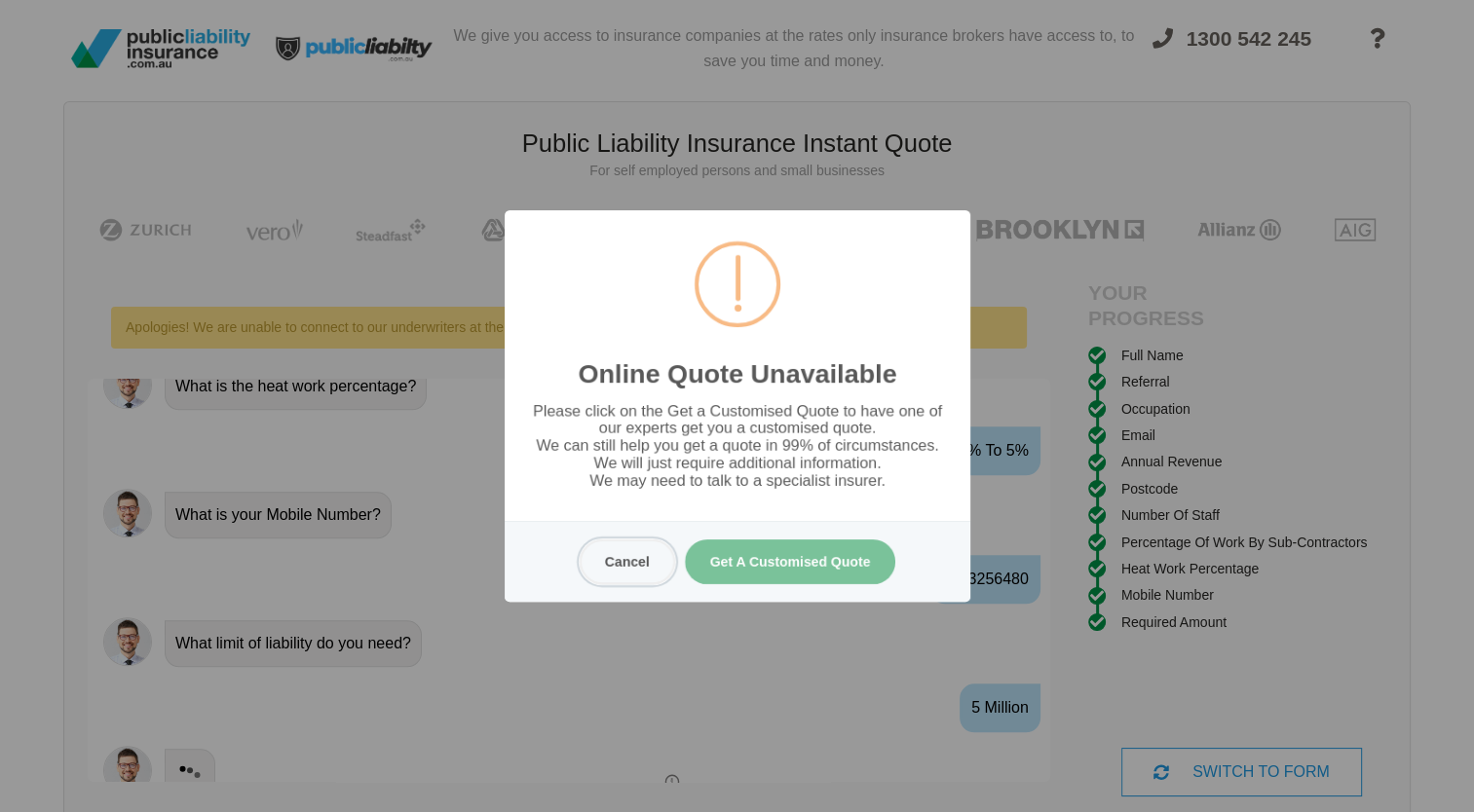
click at [625, 564] on button "Cancel" at bounding box center [627, 562] width 96 height 45
